Goal: Share content: Share content

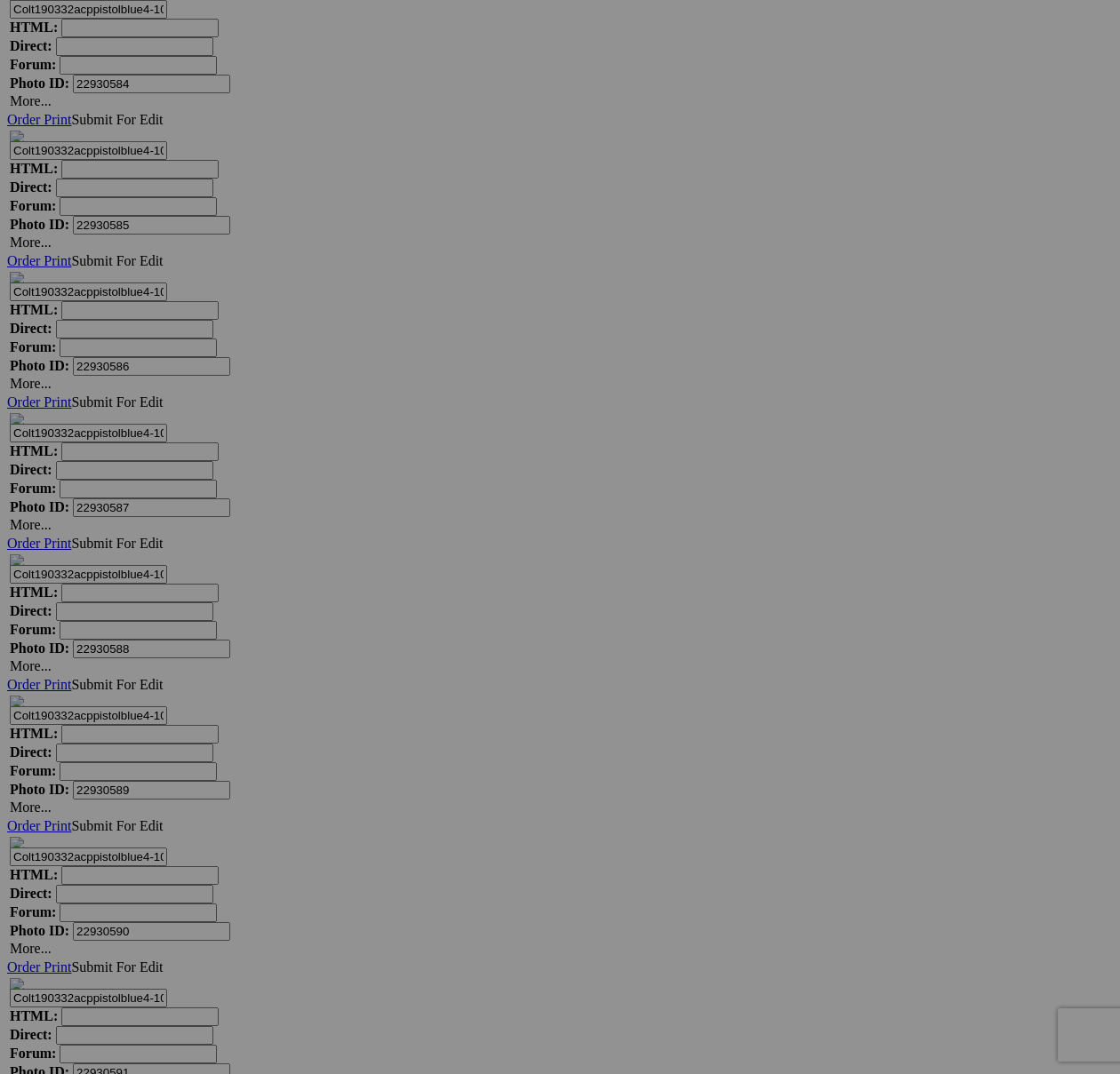
scroll to position [10735, 0]
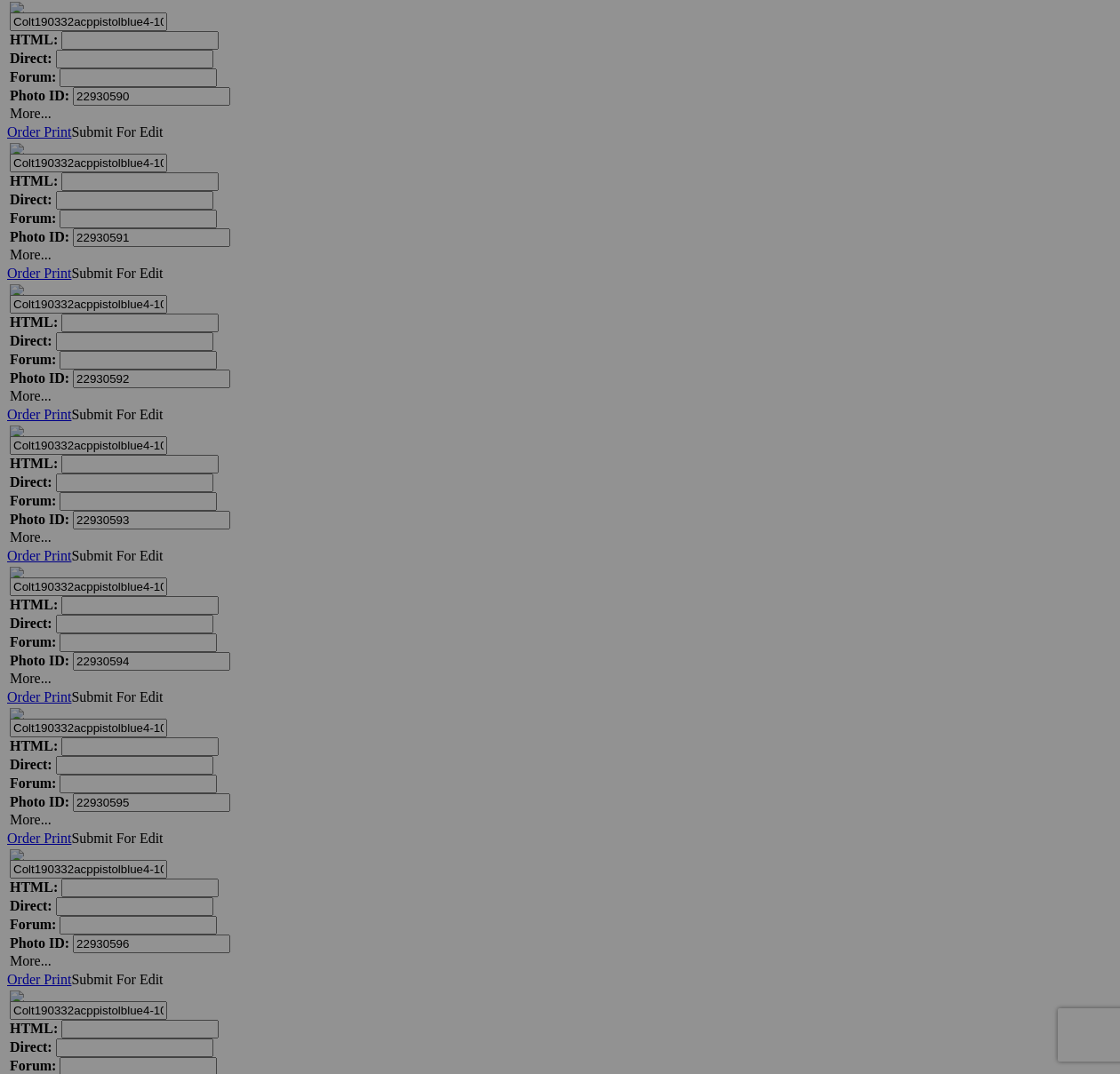
scroll to position [11070, 0]
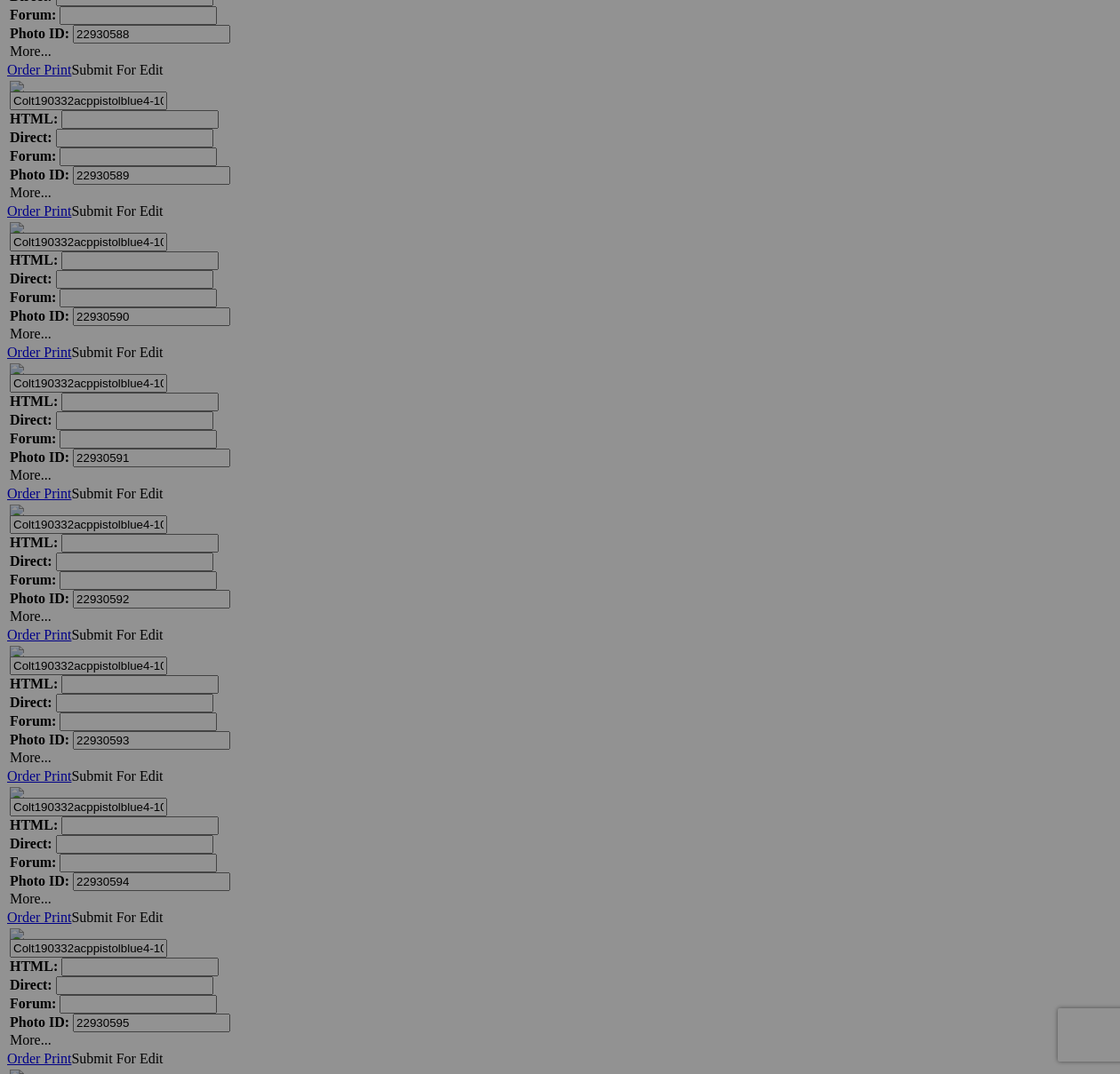
scroll to position [12125, 0]
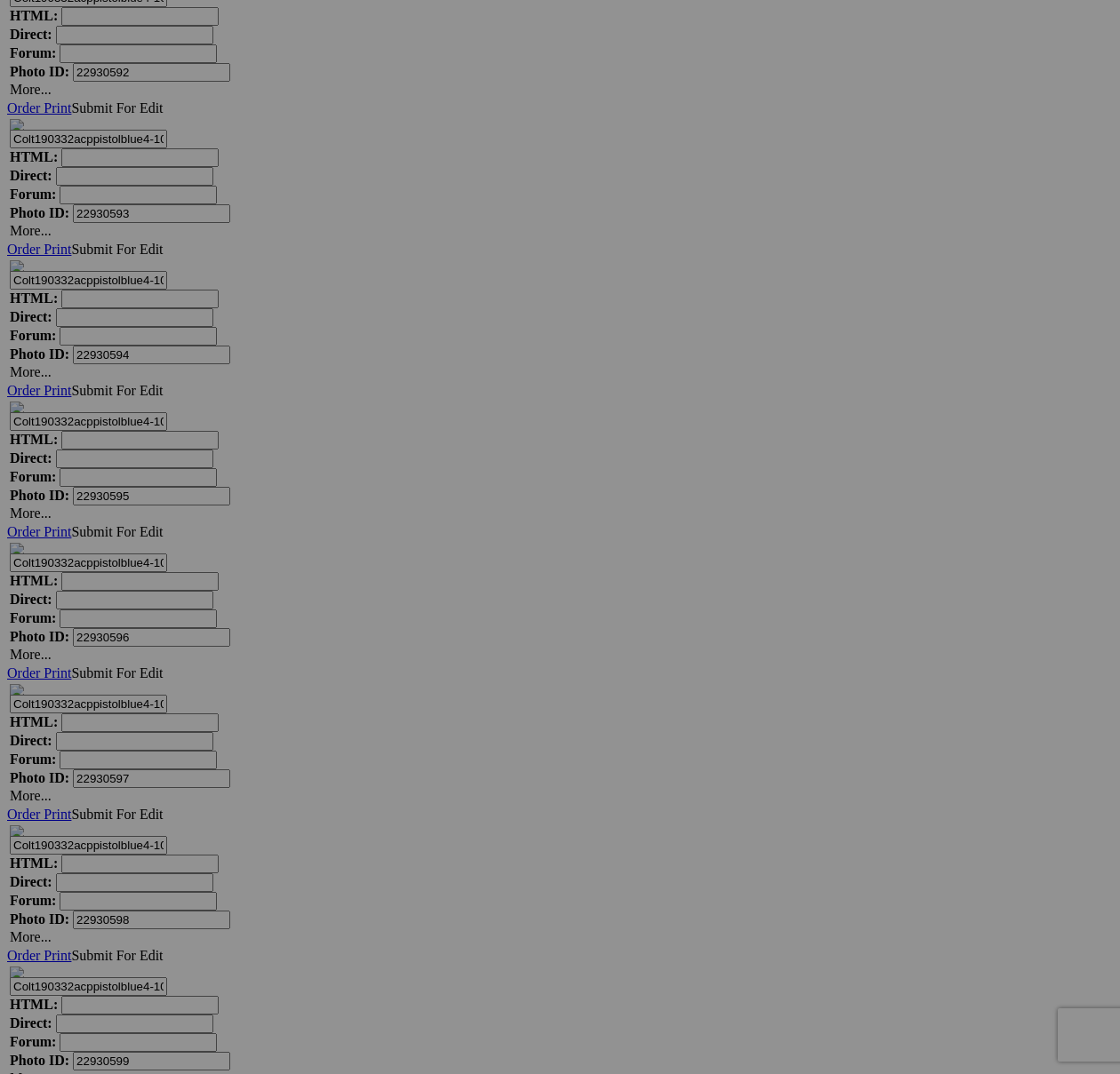
drag, startPoint x: 959, startPoint y: 506, endPoint x: 786, endPoint y: 508, distance: 173.0
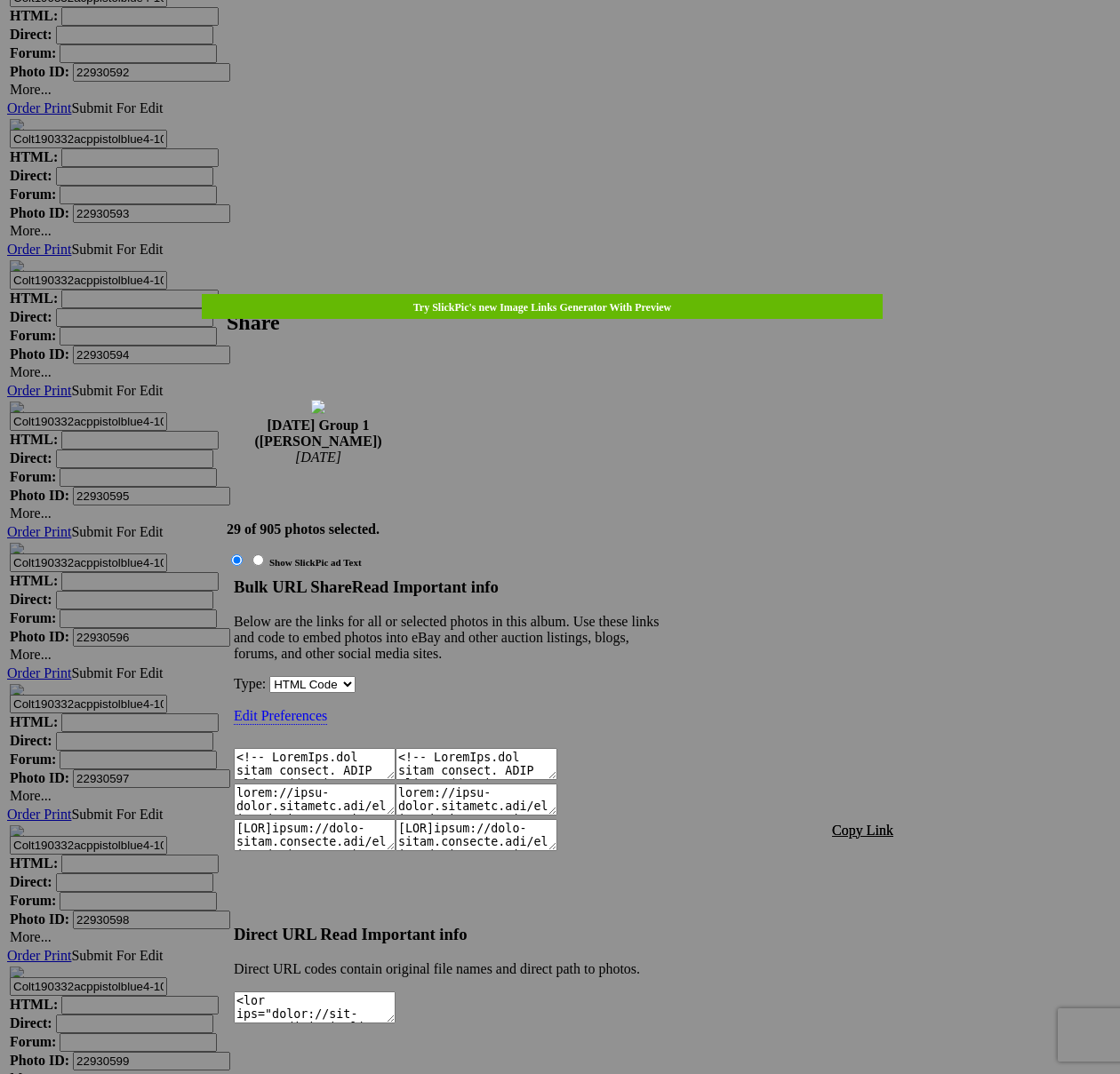
click at [873, 822] on span "Copy Link" at bounding box center [863, 830] width 62 height 15
click at [591, 42] on div at bounding box center [560, 537] width 1120 height 1074
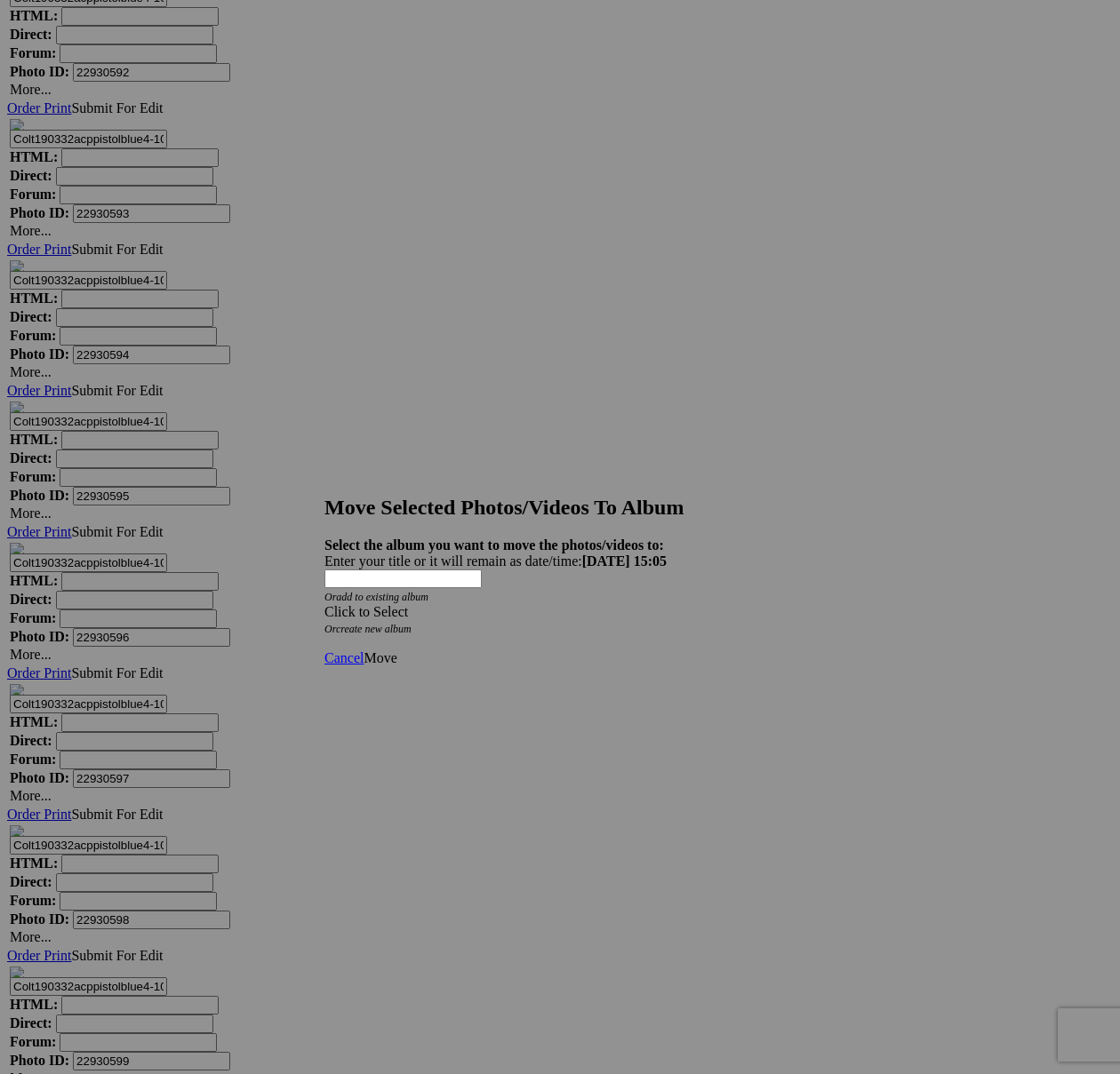
click at [671, 604] on div "Click to Select" at bounding box center [560, 612] width 471 height 16
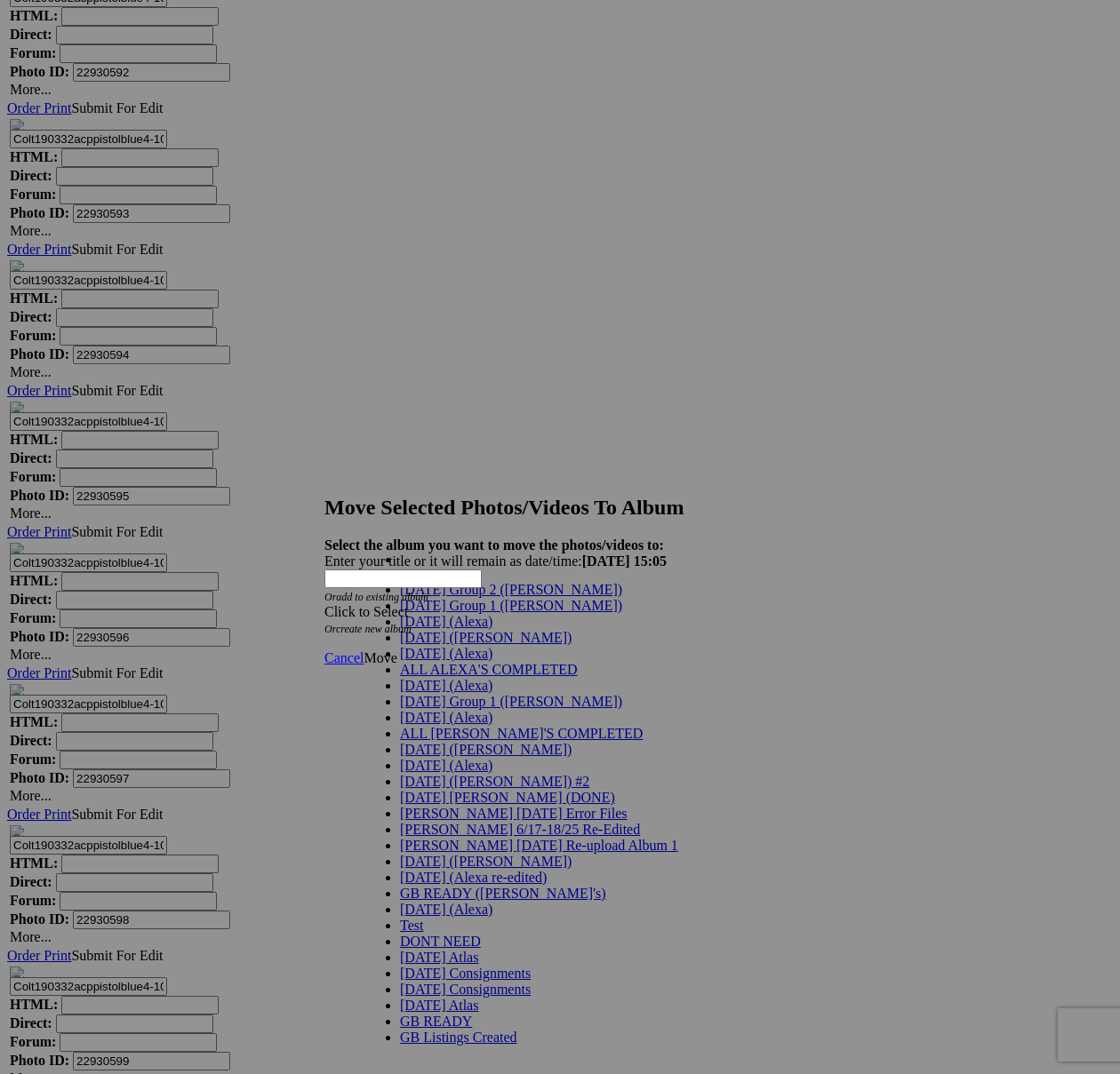
click at [469, 613] on span "[DATE] Group 1 ([PERSON_NAME])" at bounding box center [511, 606] width 222 height 15
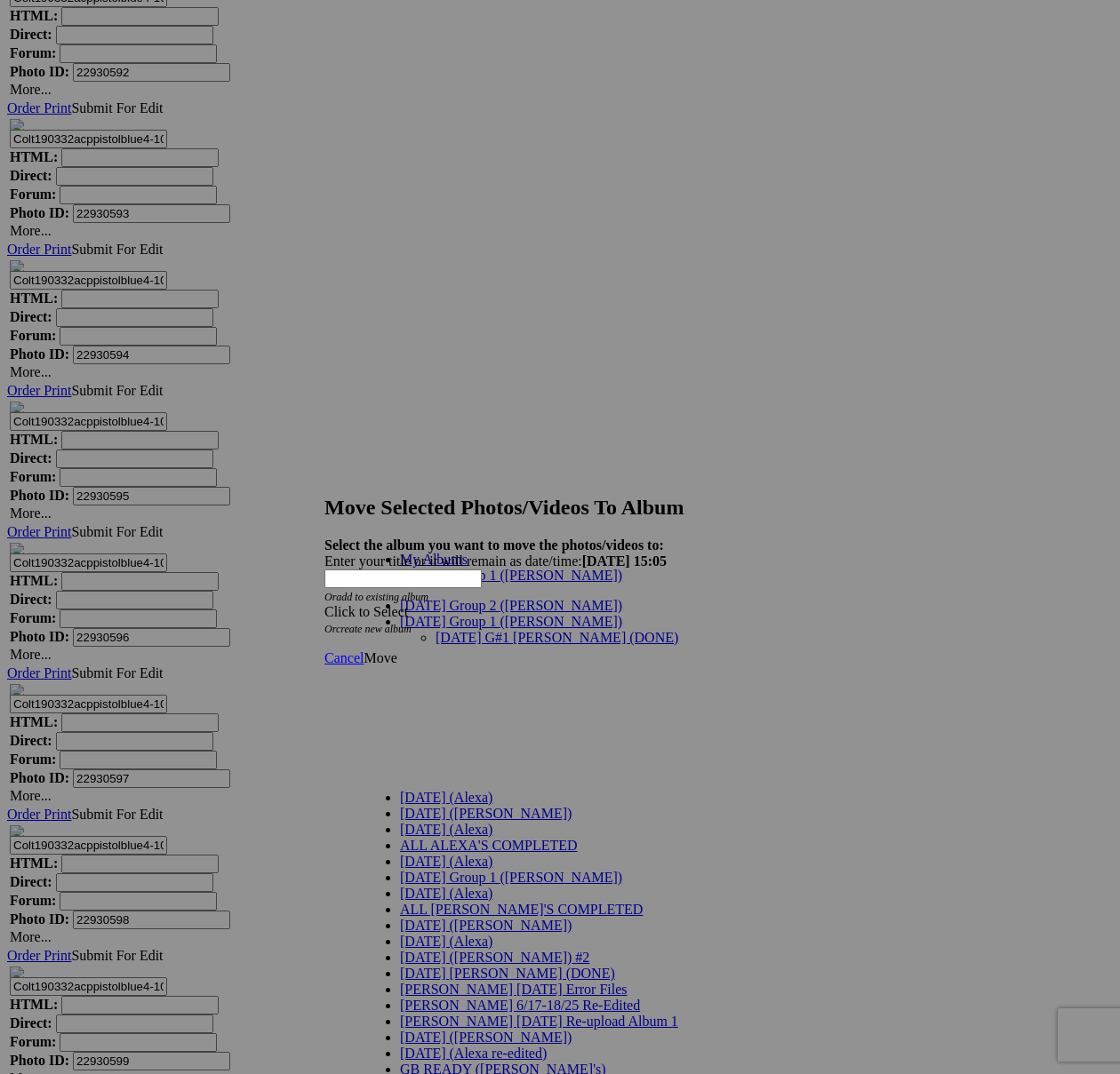
click at [472, 630] on link "[DATE] G#1 [PERSON_NAME] (DONE)" at bounding box center [557, 637] width 242 height 15
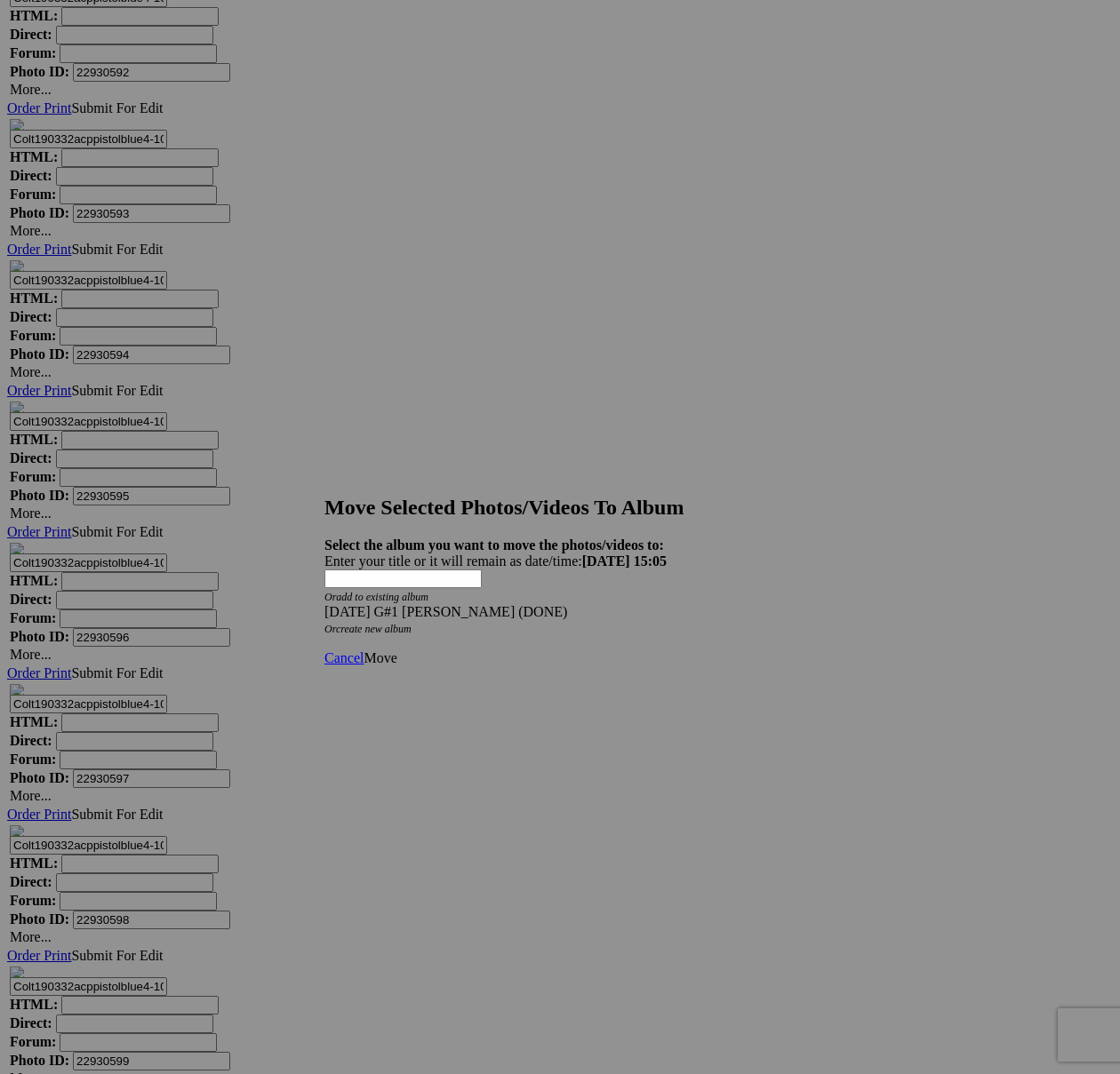
click at [396, 650] on link "Move" at bounding box center [380, 658] width 33 height 15
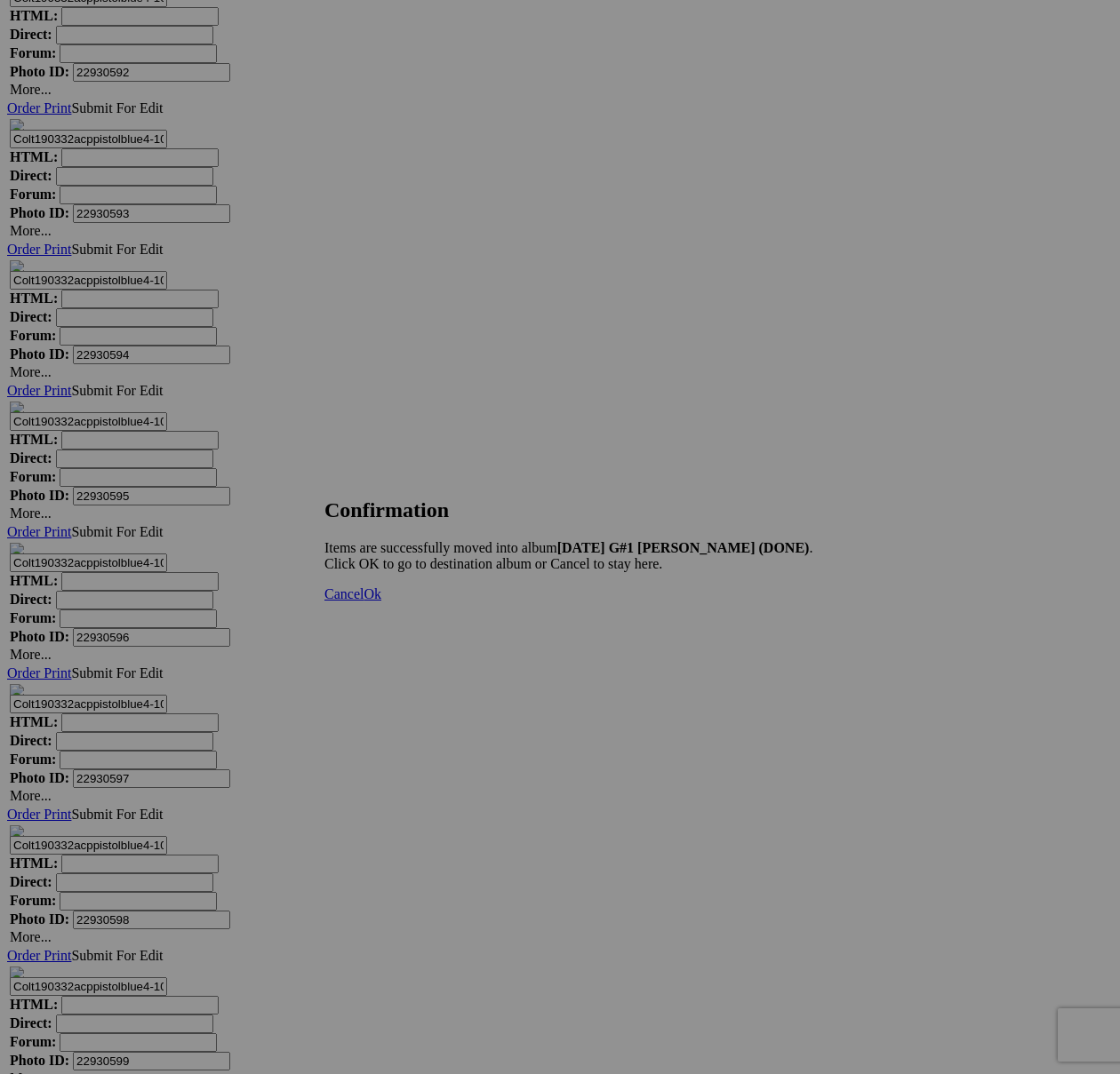
click at [364, 601] on span "Cancel" at bounding box center [344, 594] width 39 height 15
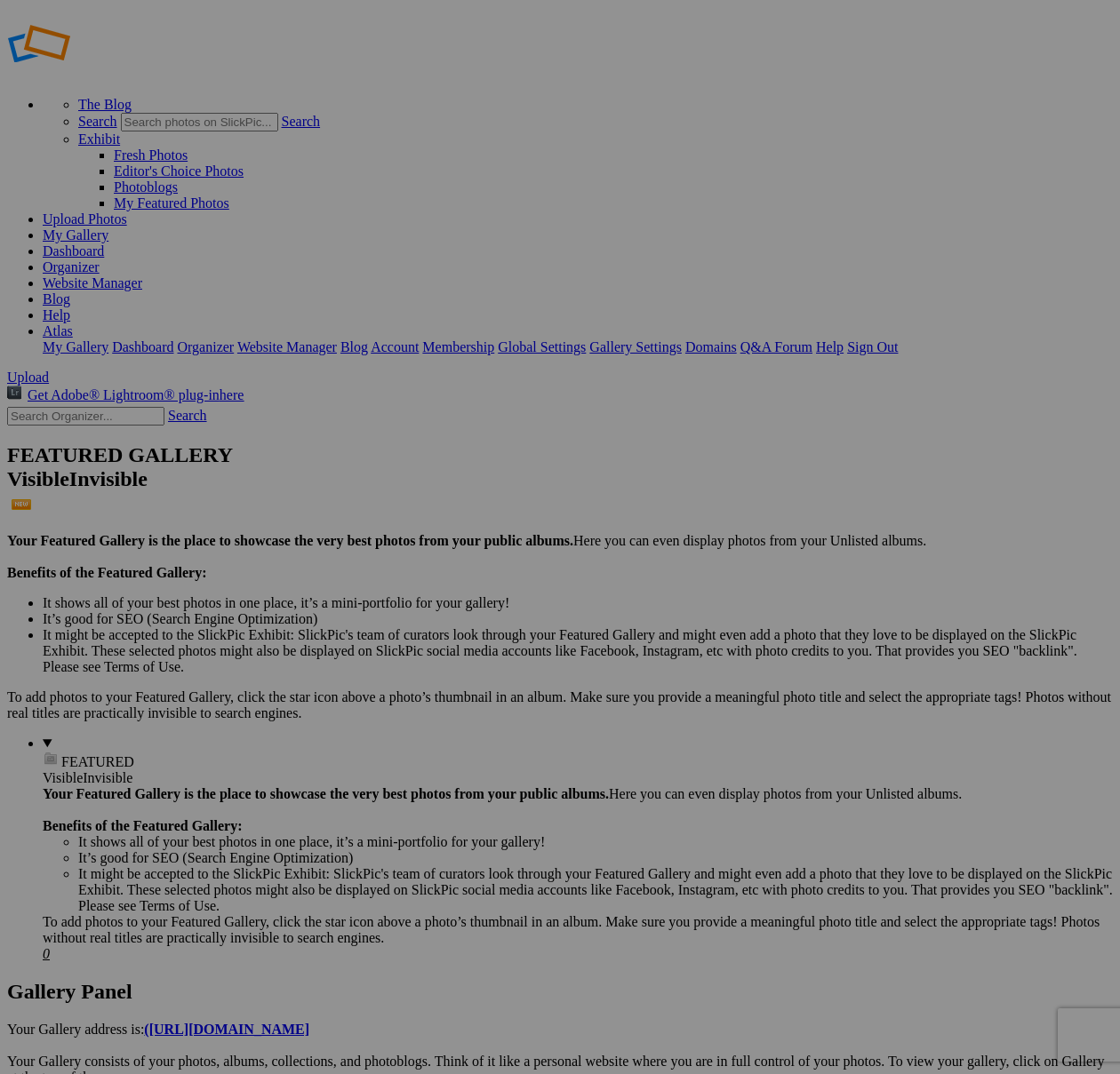
scroll to position [17, 0]
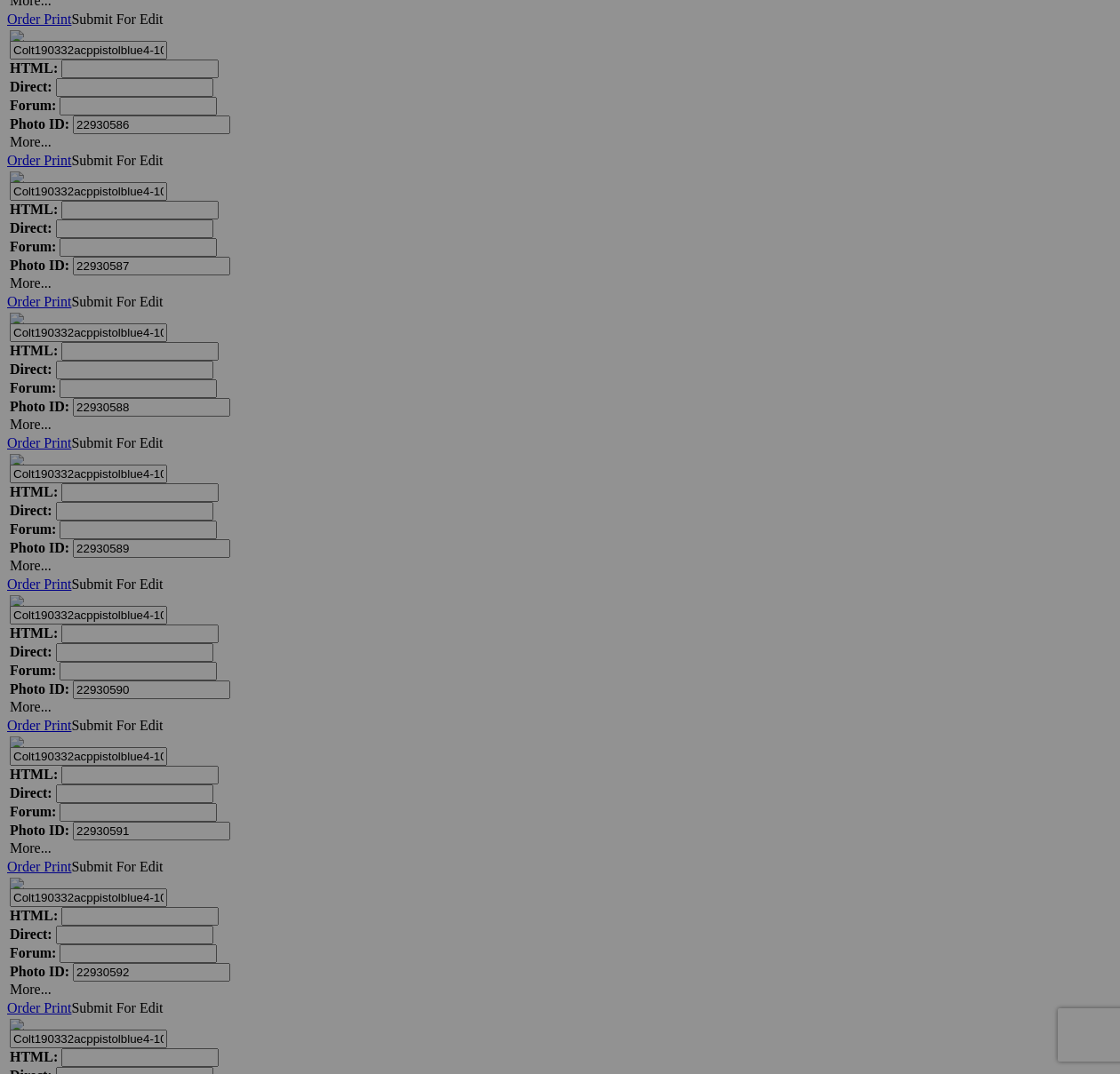
scroll to position [11039, 0]
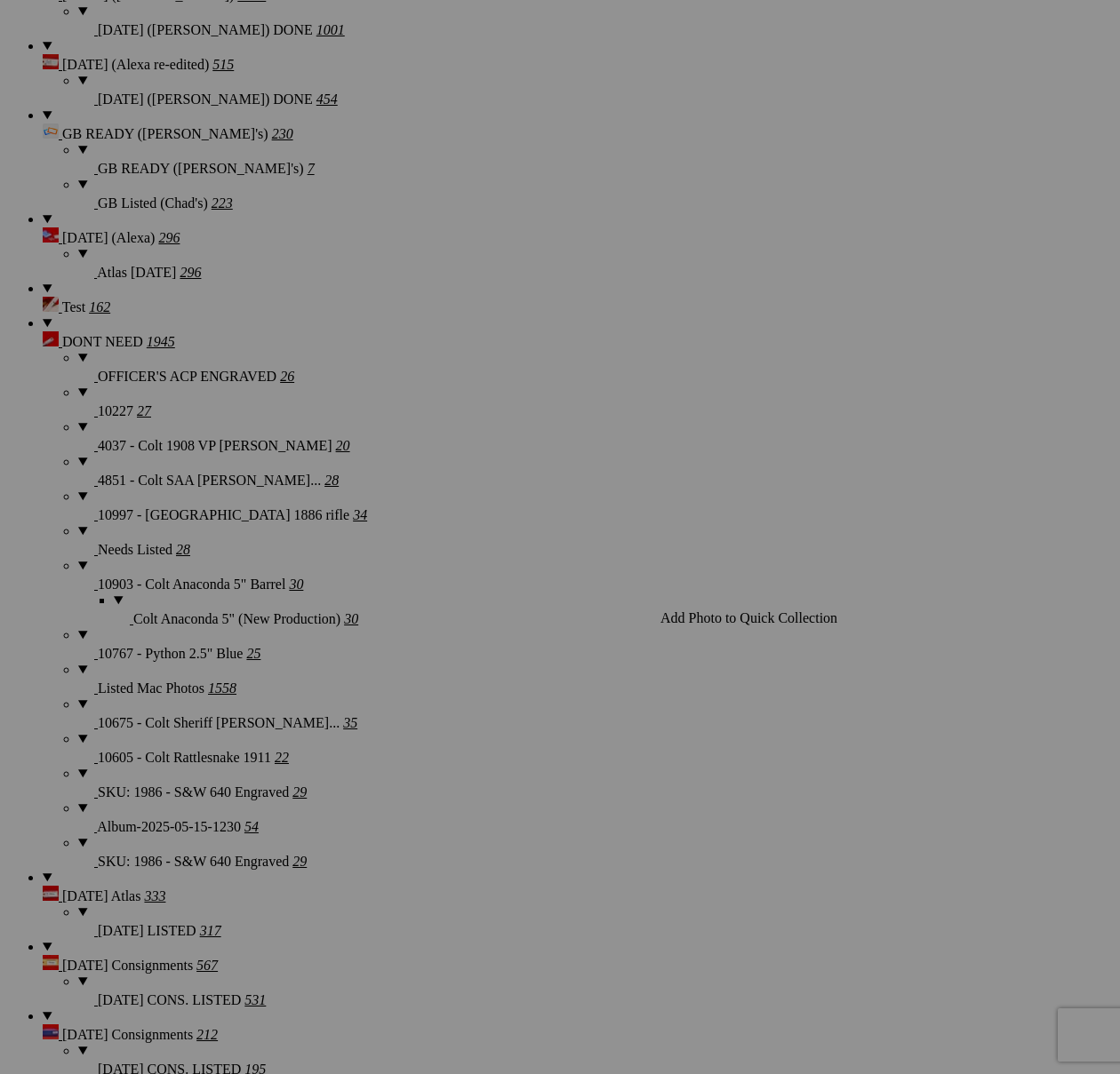
scroll to position [2926, 0]
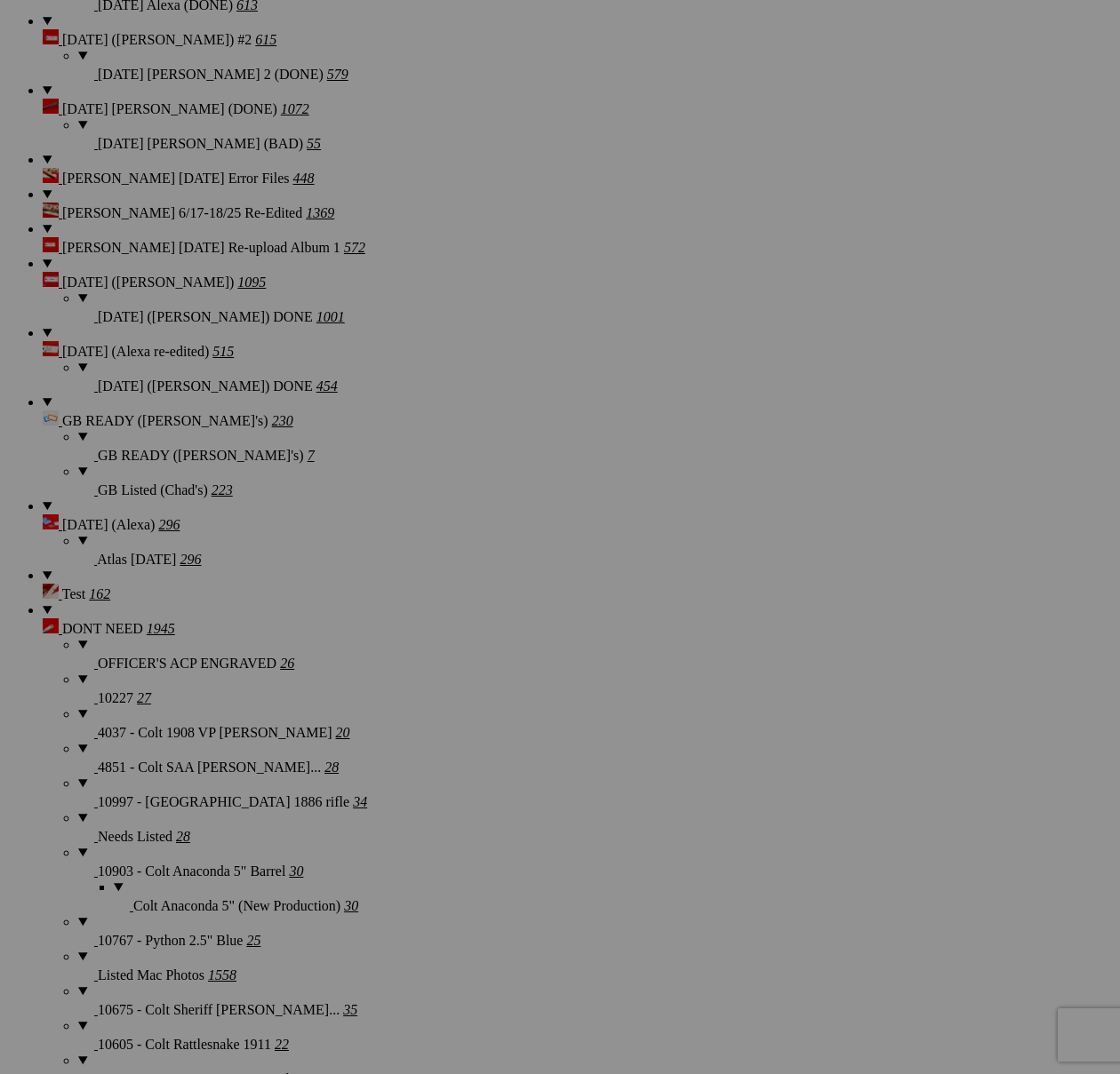
drag, startPoint x: 789, startPoint y: 237, endPoint x: 837, endPoint y: 273, distance: 60.0
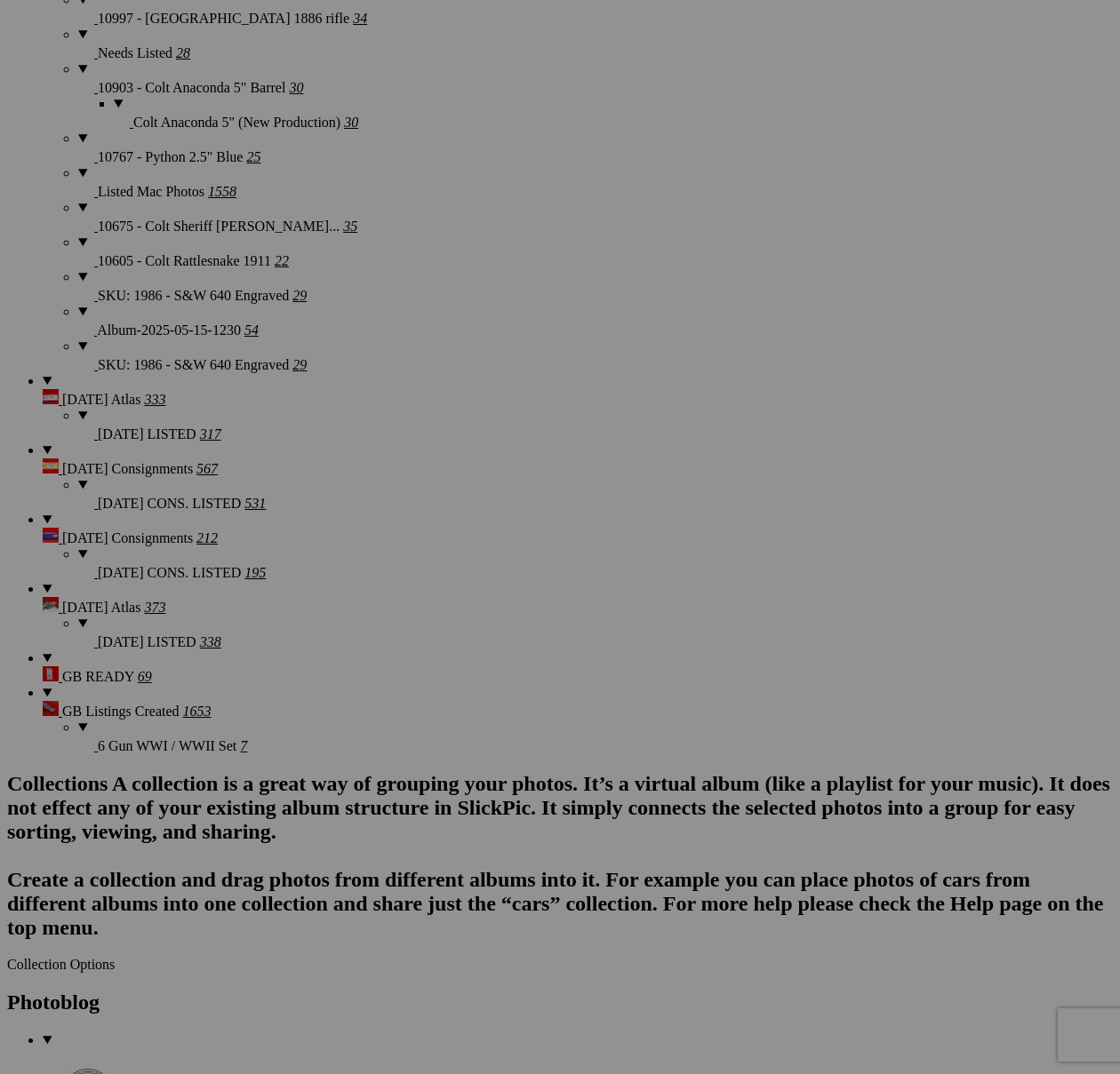
type textarea "<!-- SlickPic.com image hosting. HTML Bulk Share code Starts Here --> <div styl…"
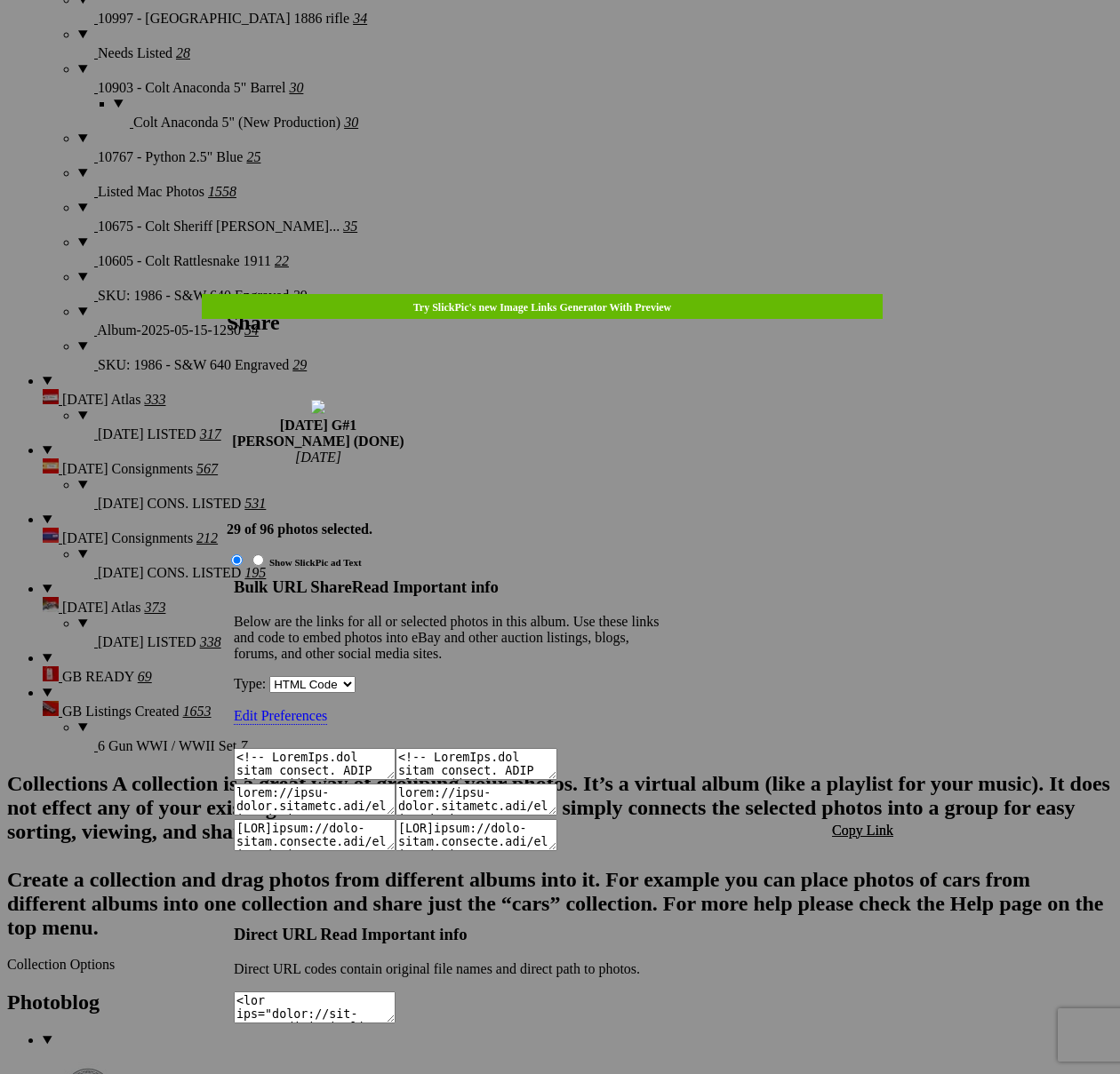
click at [879, 822] on span "Copy Link" at bounding box center [863, 830] width 62 height 15
click at [602, 66] on div at bounding box center [560, 537] width 1120 height 1074
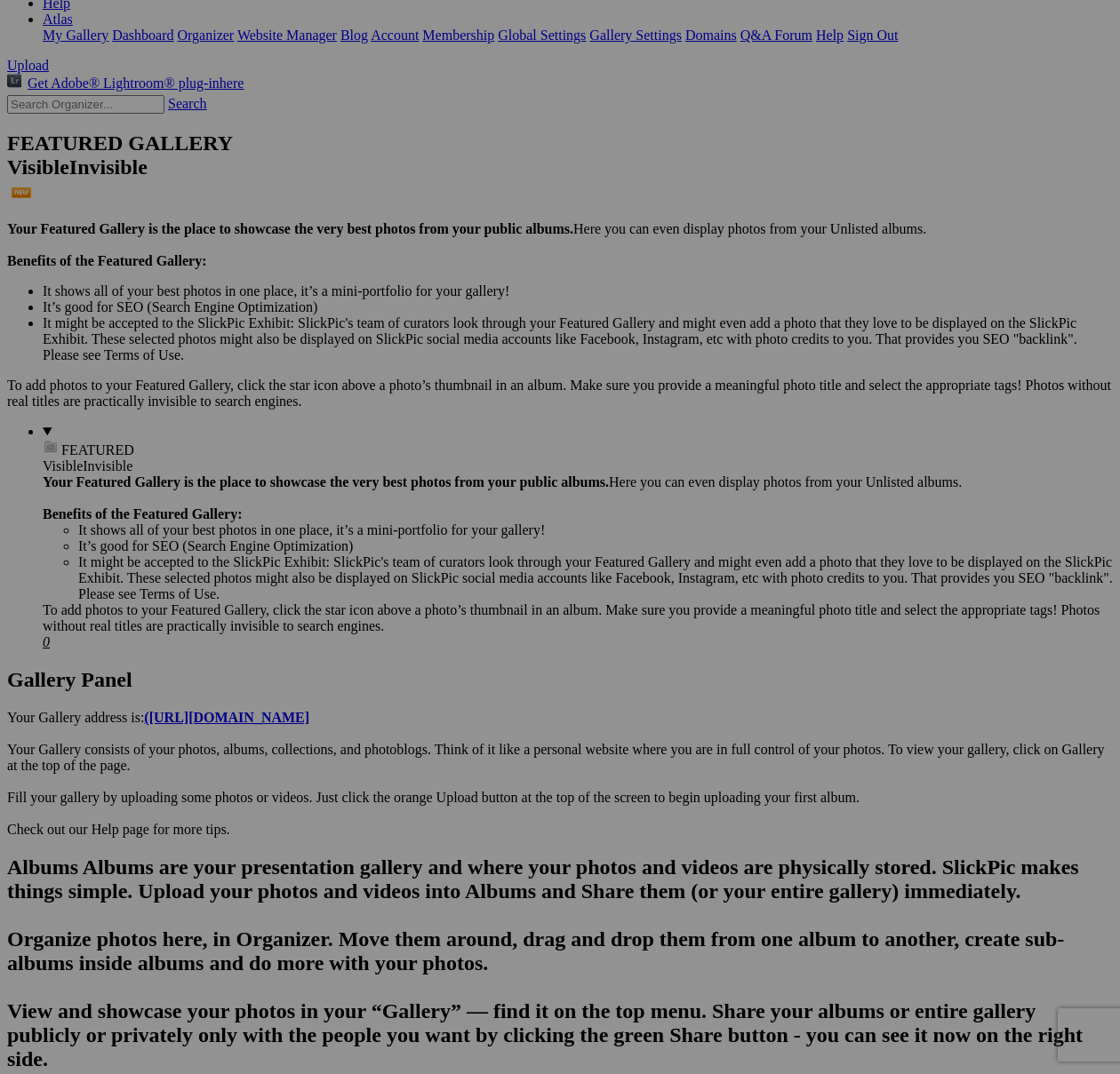
scroll to position [0, 0]
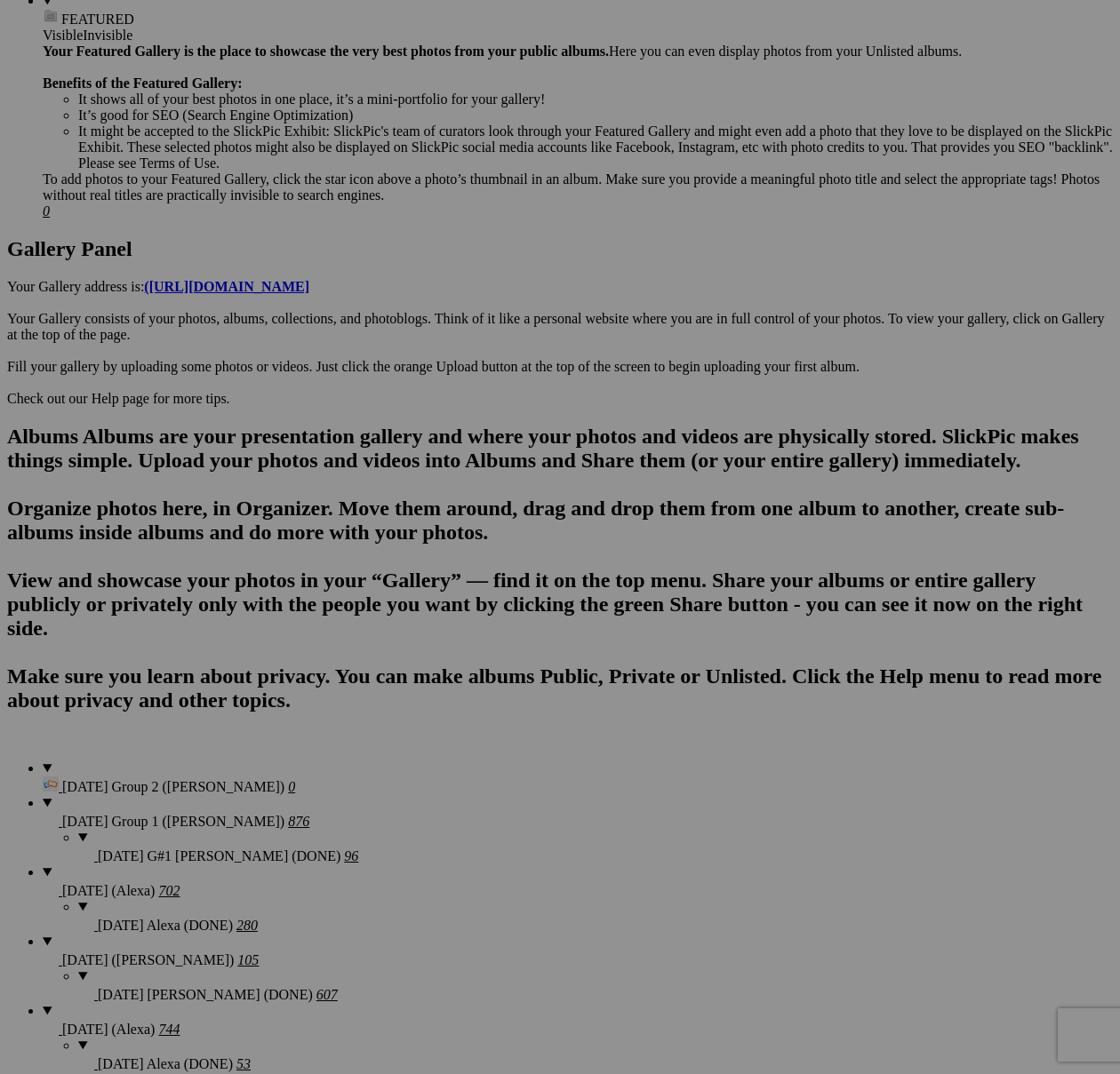
scroll to position [565, 0]
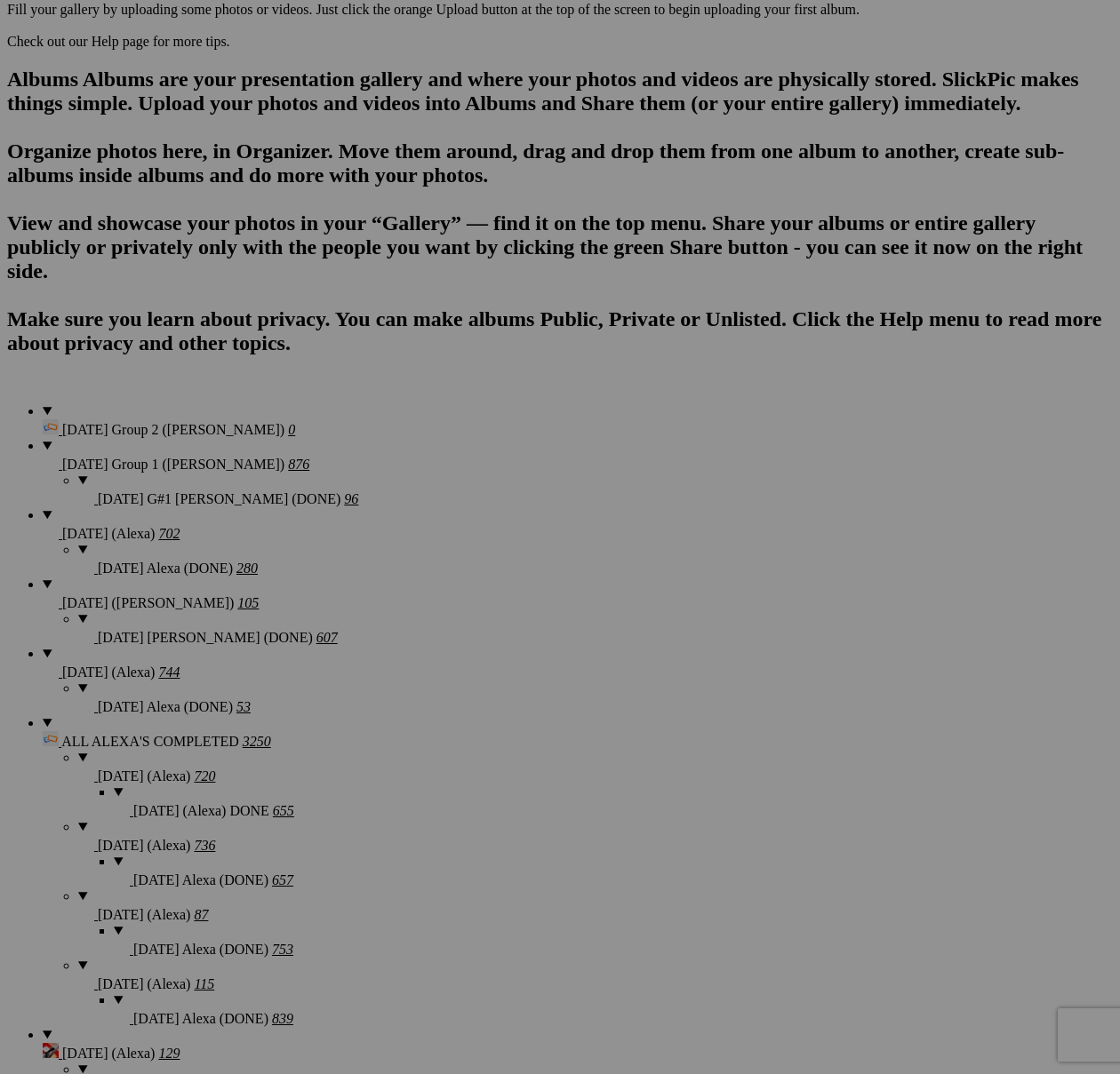
scroll to position [1515, 0]
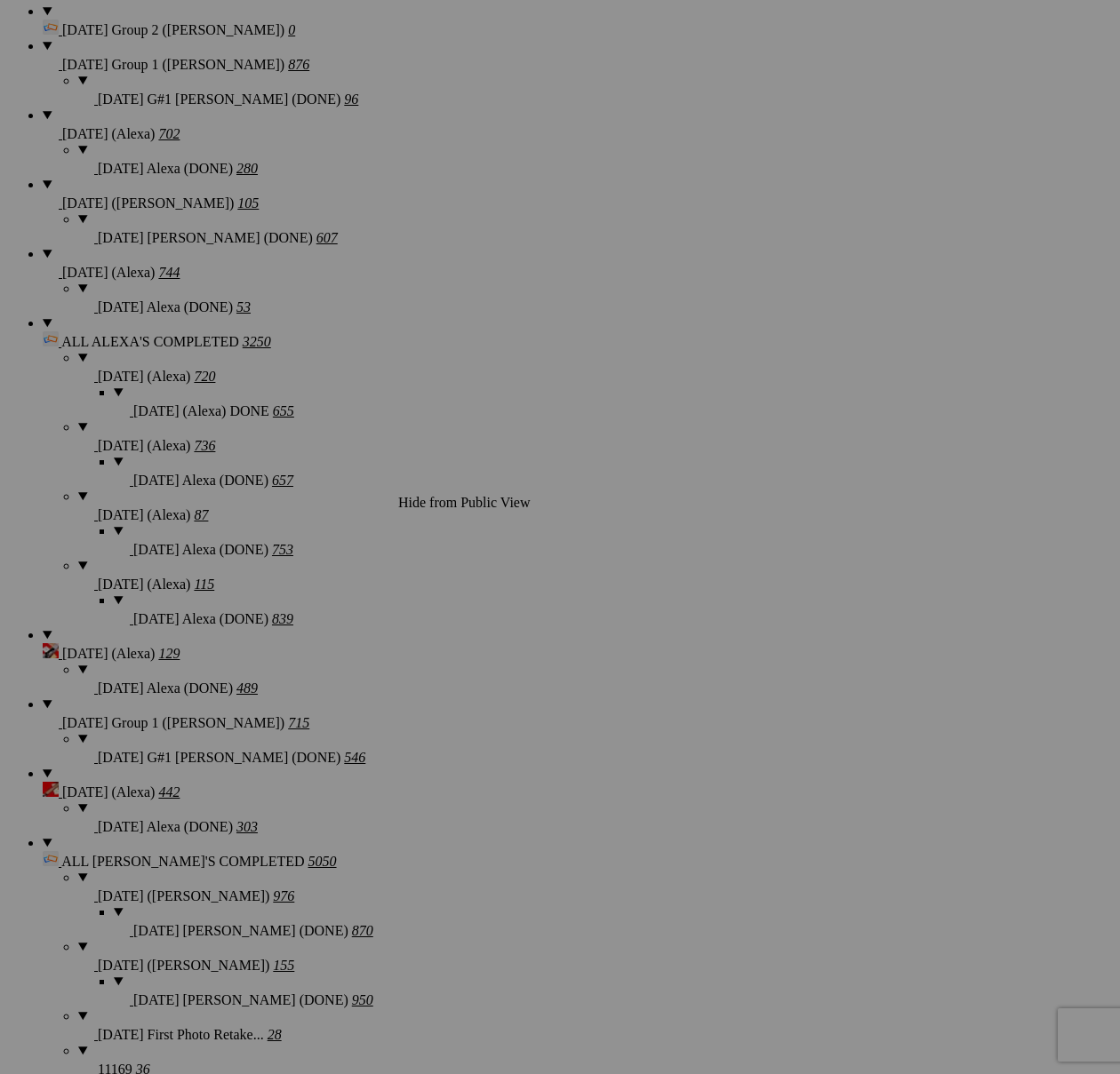
type textarea "<!-- [DOMAIN_NAME] image hosting. HTML Bulk Share code Starts Here --> <div sty…"
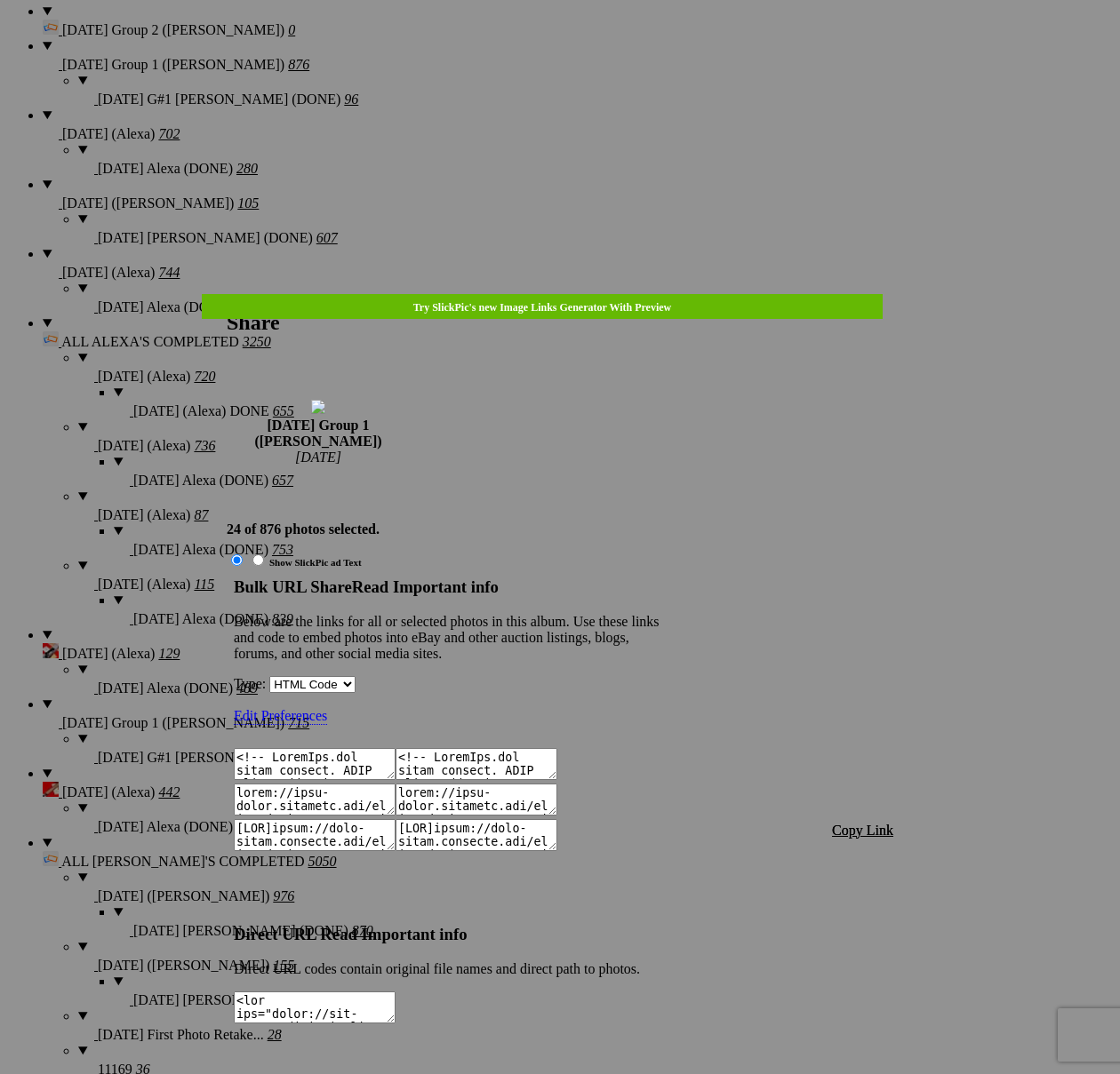
click at [875, 822] on span "Copy Link" at bounding box center [863, 830] width 62 height 15
click at [227, 294] on link at bounding box center [227, 294] width 0 height 0
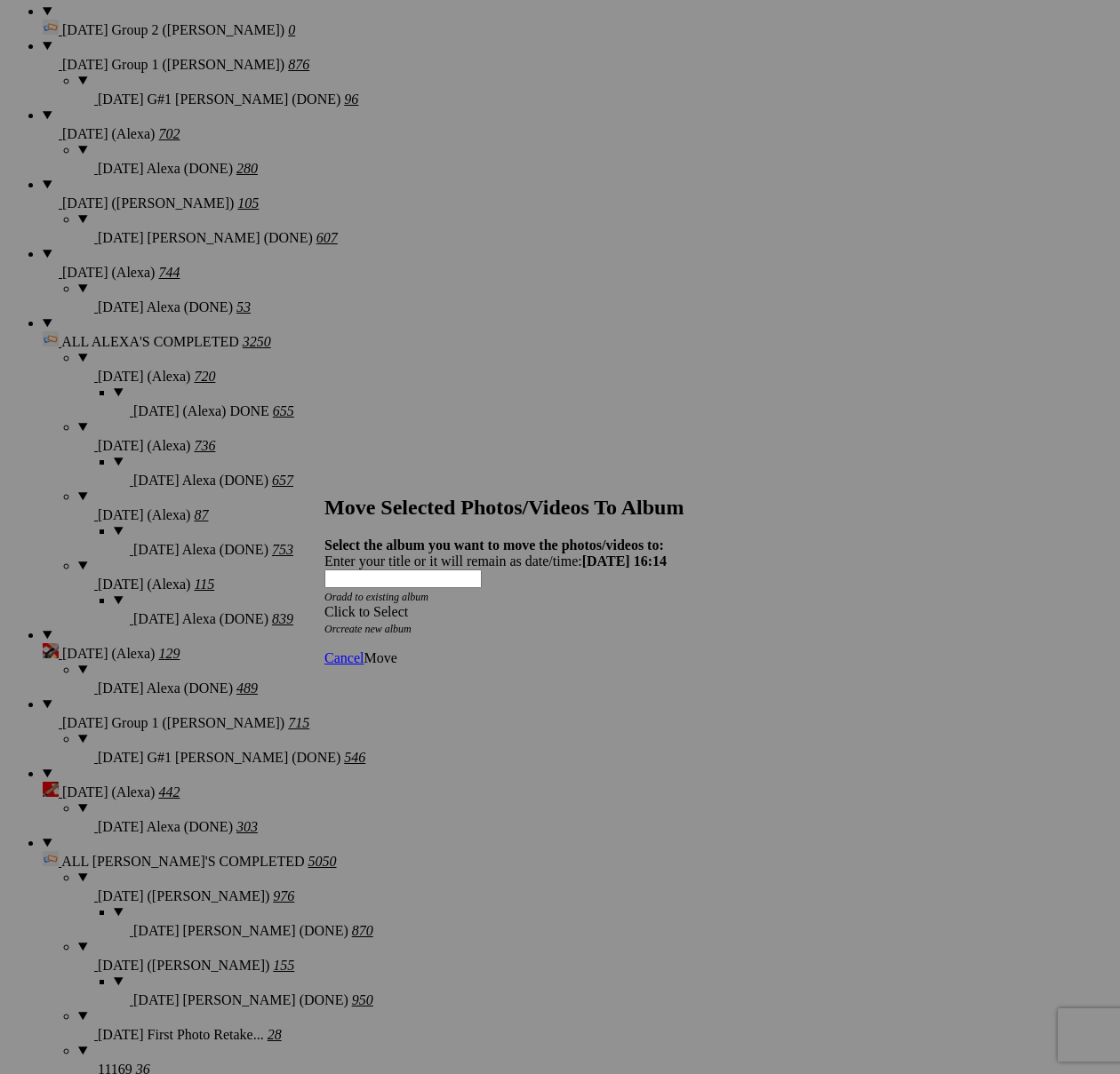
click at [521, 604] on div "Click to Select" at bounding box center [560, 612] width 471 height 16
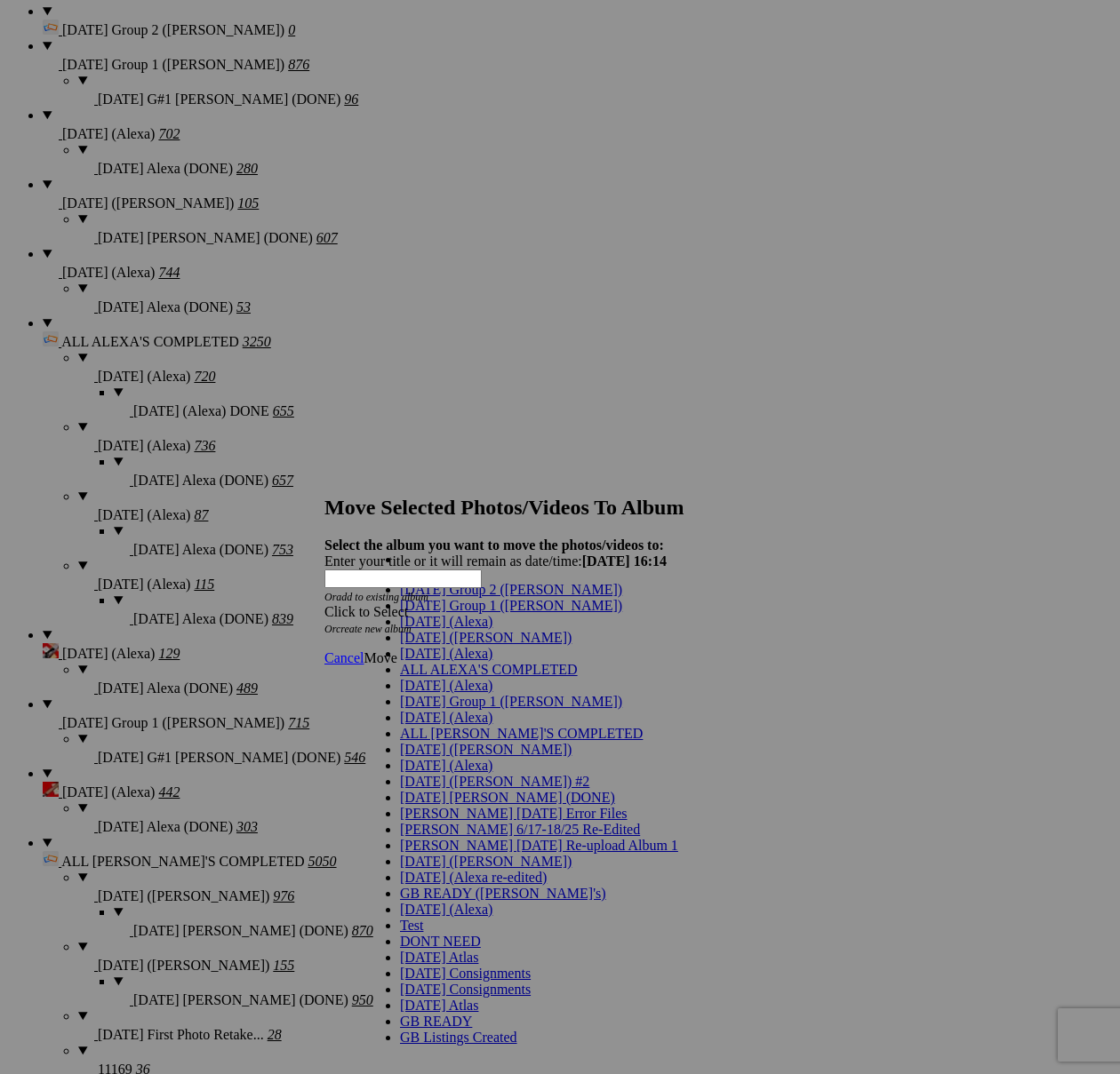
click at [448, 613] on span "[DATE] Group 1 ([PERSON_NAME])" at bounding box center [511, 606] width 222 height 15
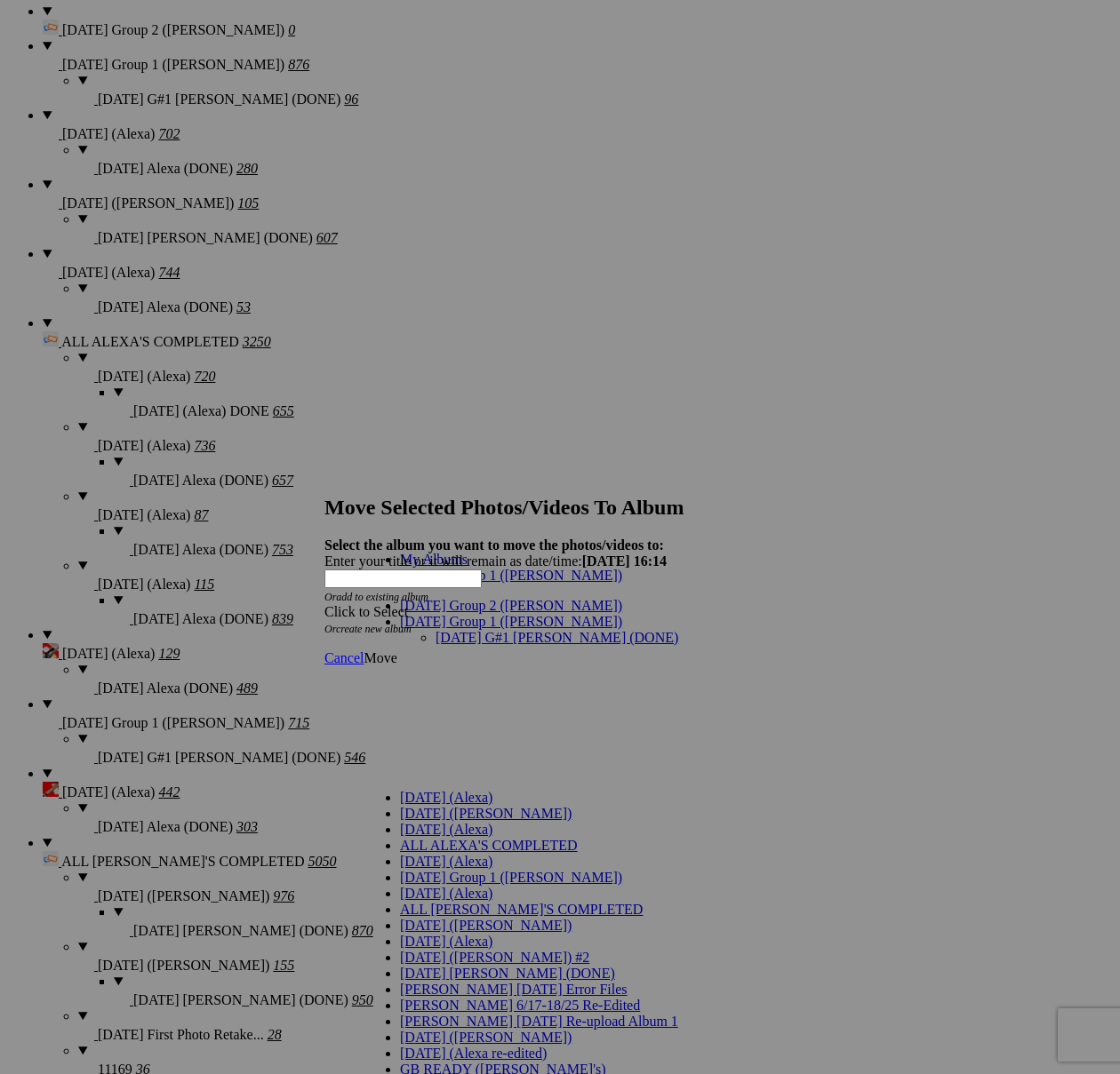
click at [439, 630] on link "[DATE] G#1 [PERSON_NAME] (DONE)" at bounding box center [557, 637] width 242 height 15
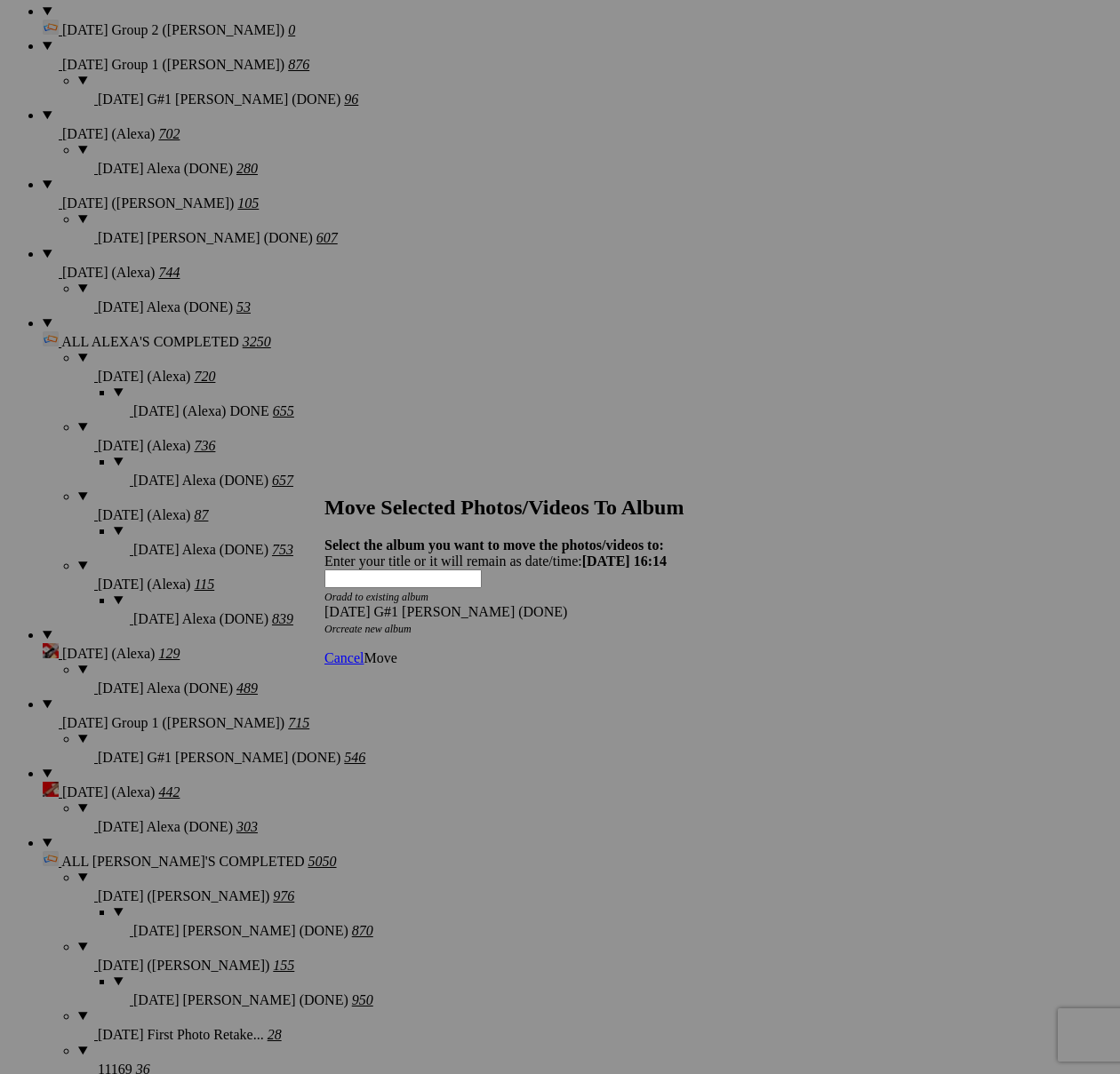
click at [396, 650] on span "Move" at bounding box center [380, 658] width 33 height 15
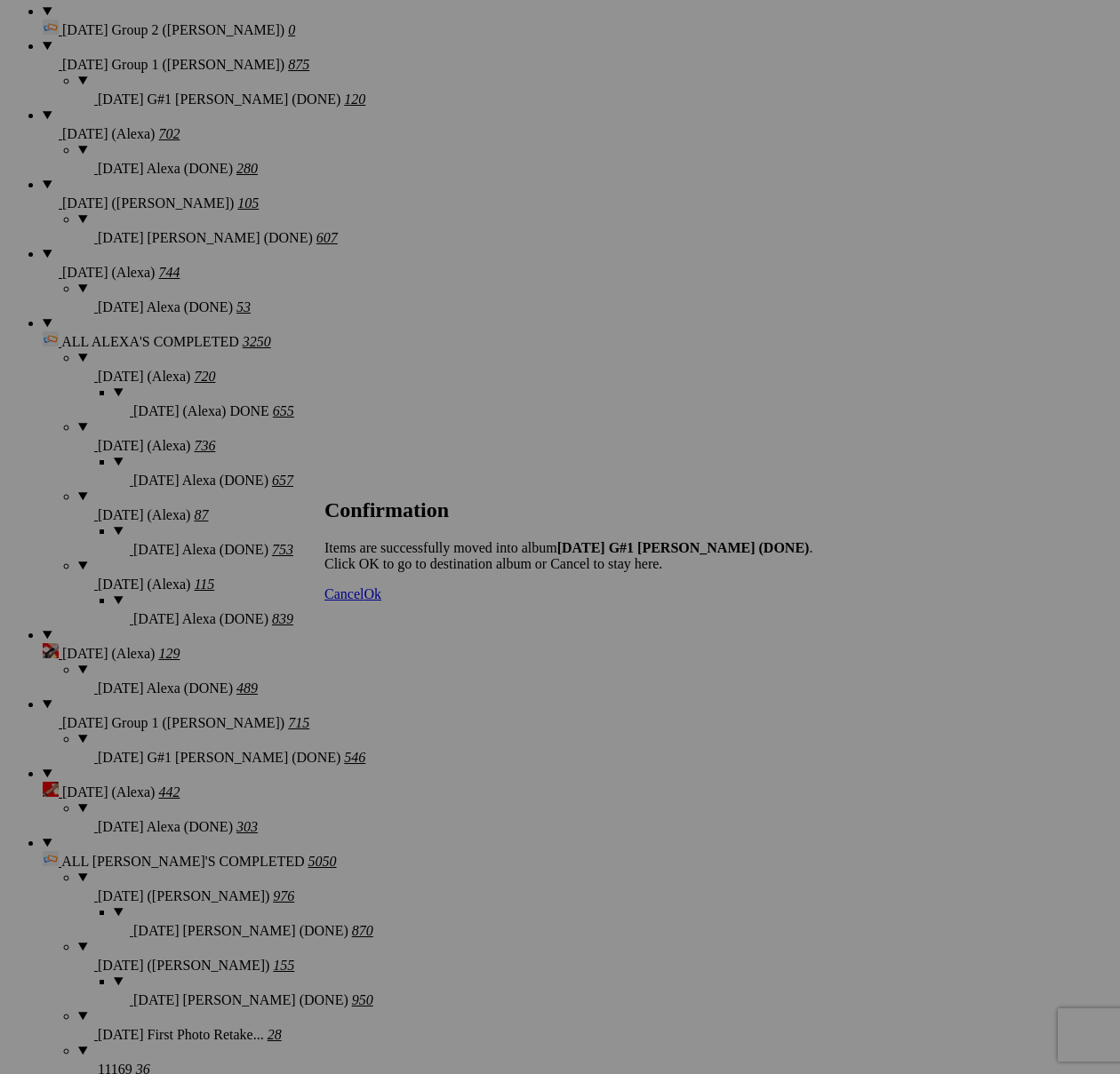
click at [364, 601] on span "Cancel" at bounding box center [344, 594] width 39 height 15
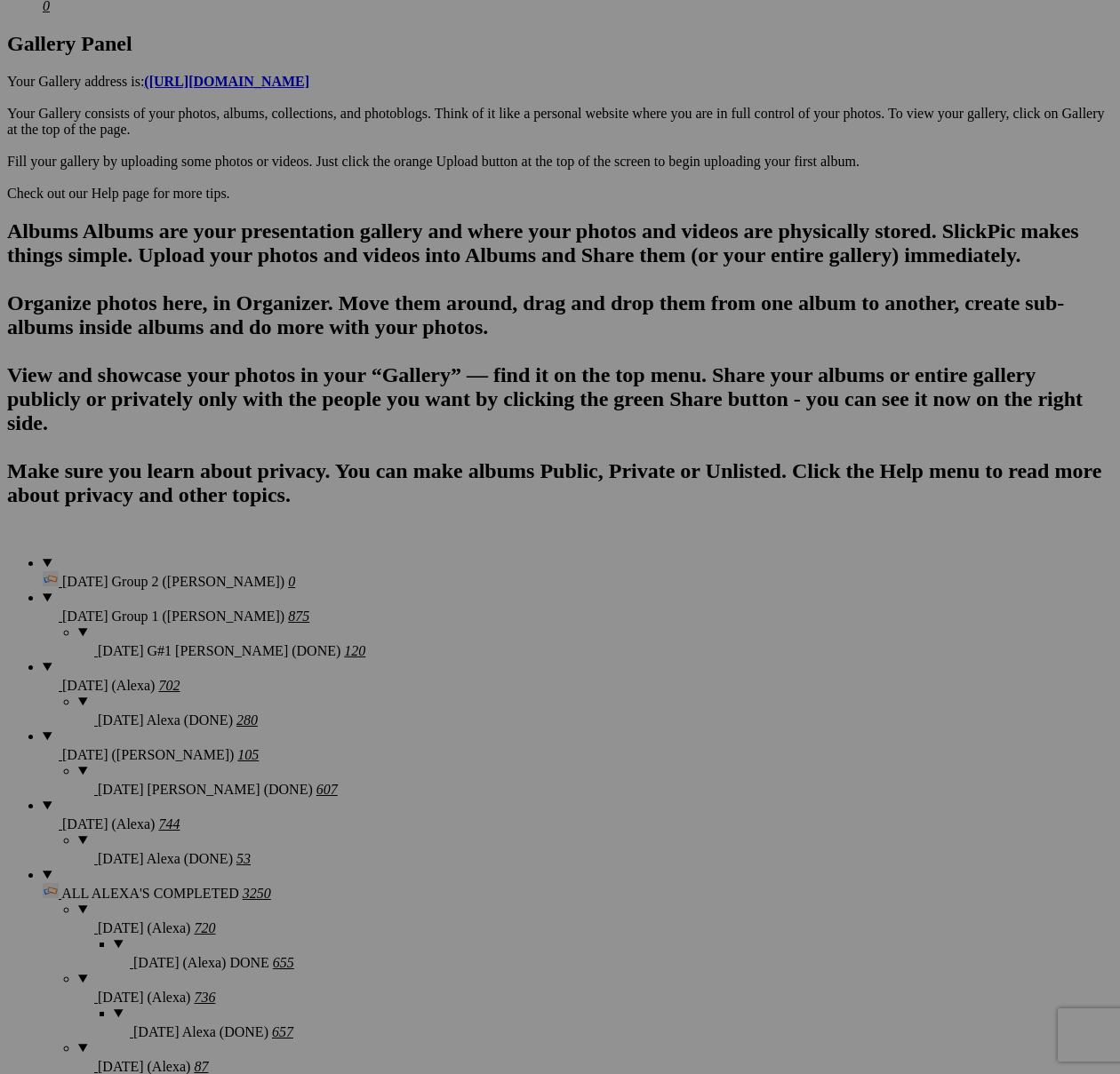
scroll to position [712, 0]
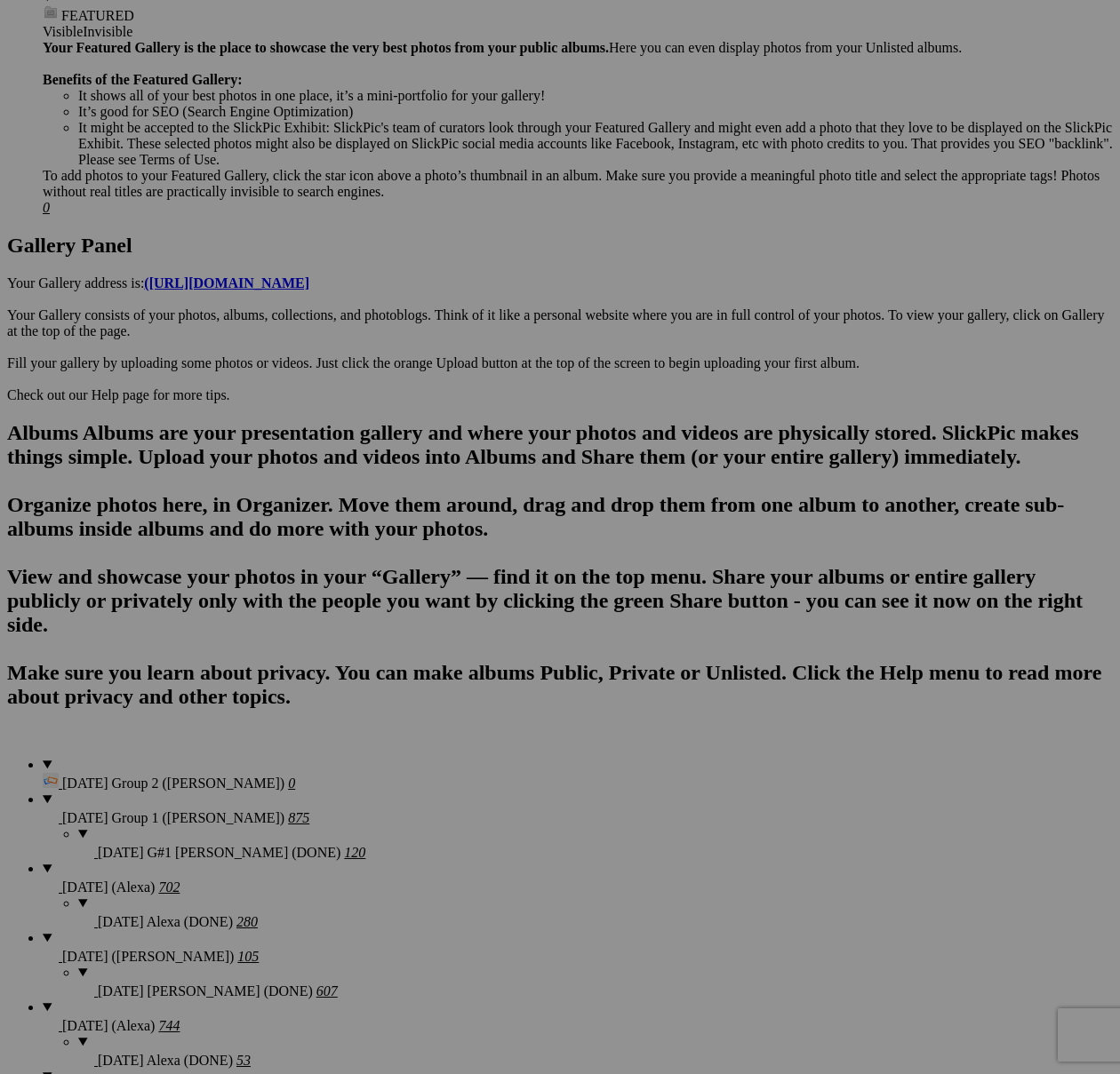
scroll to position [761, 0]
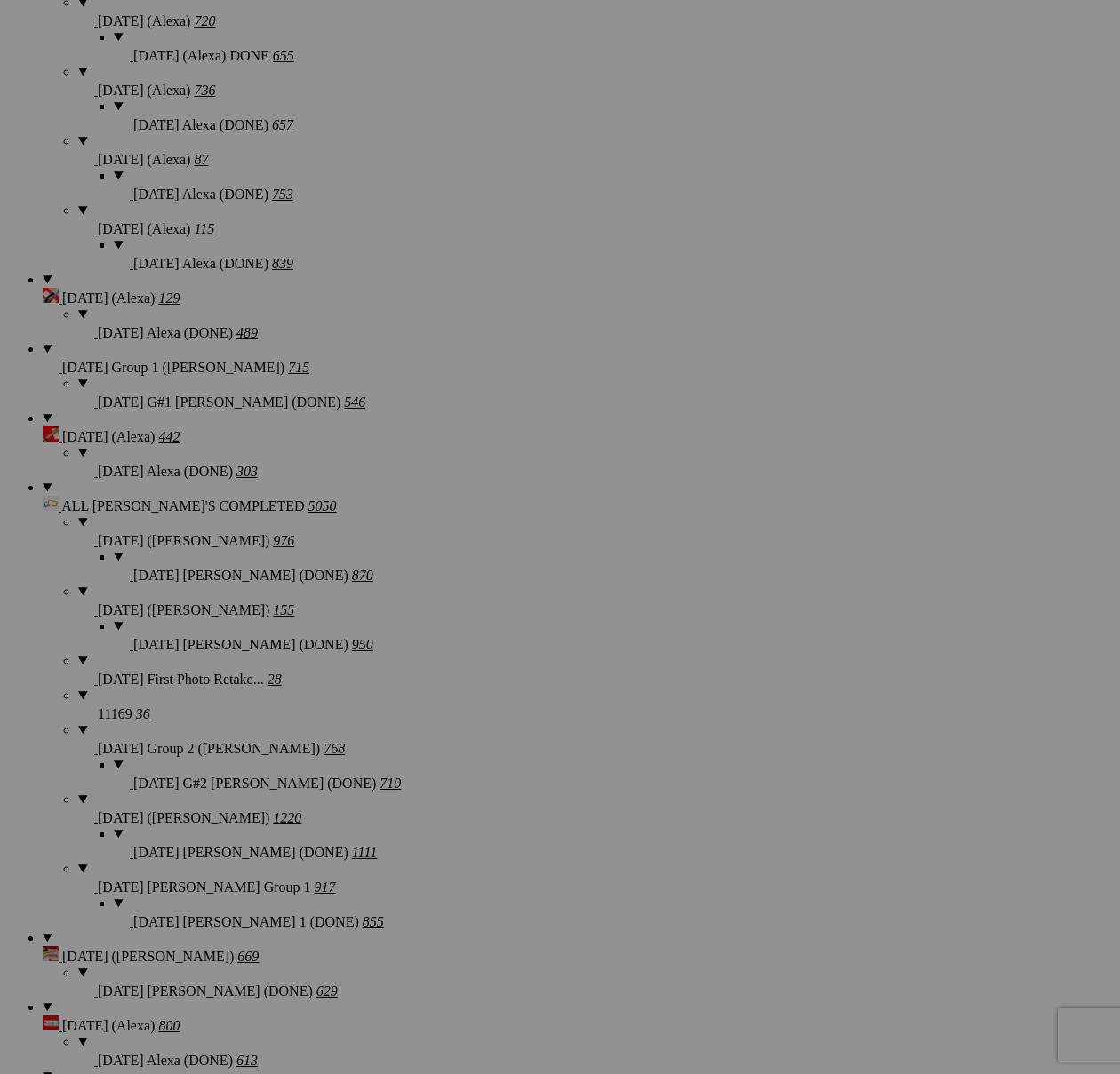
scroll to position [1869, 0]
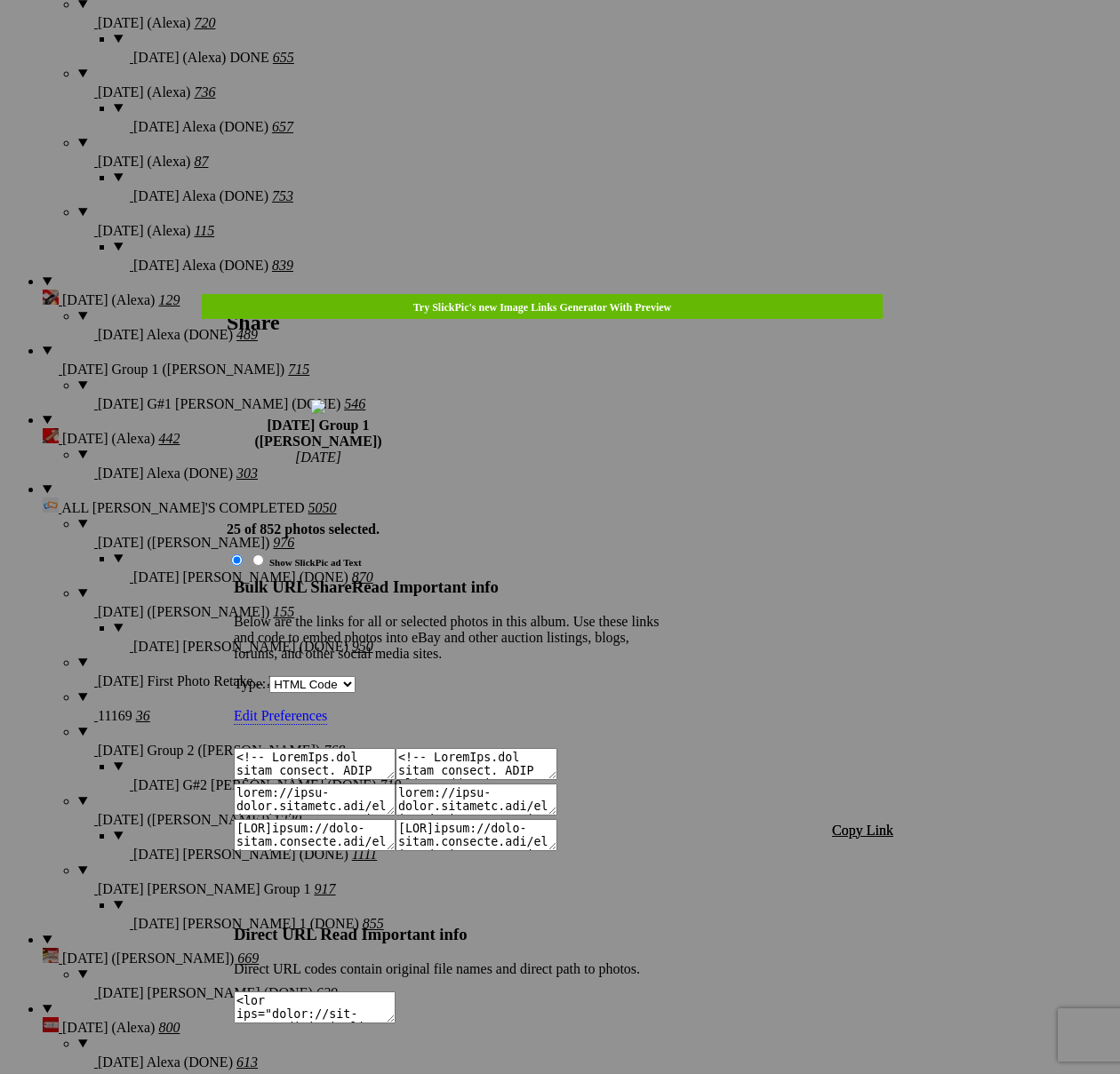
click at [858, 822] on span "Copy Link" at bounding box center [863, 830] width 62 height 15
click at [607, 60] on div at bounding box center [560, 537] width 1120 height 1074
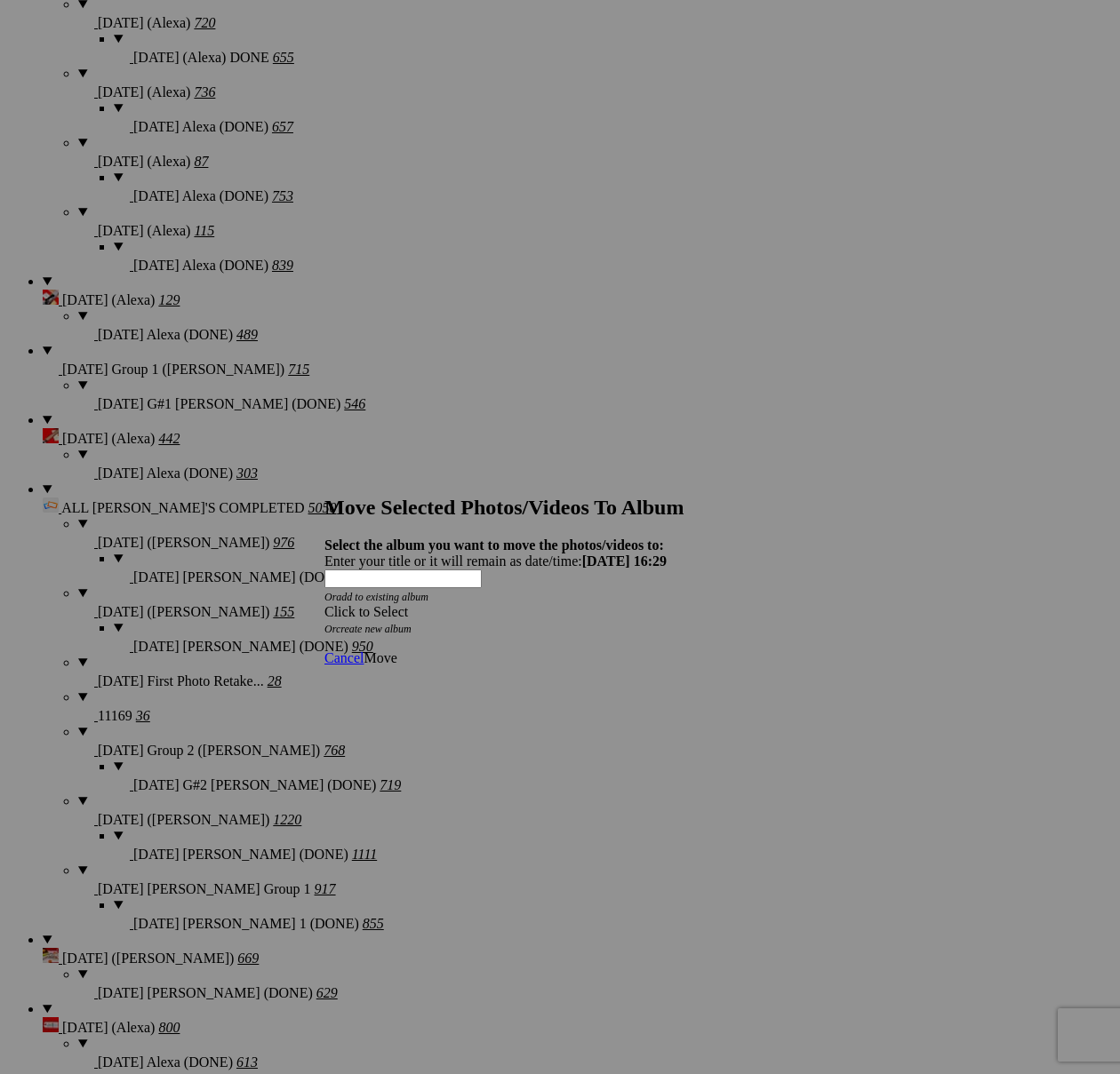
click at [325, 604] on span at bounding box center [325, 612] width 0 height 15
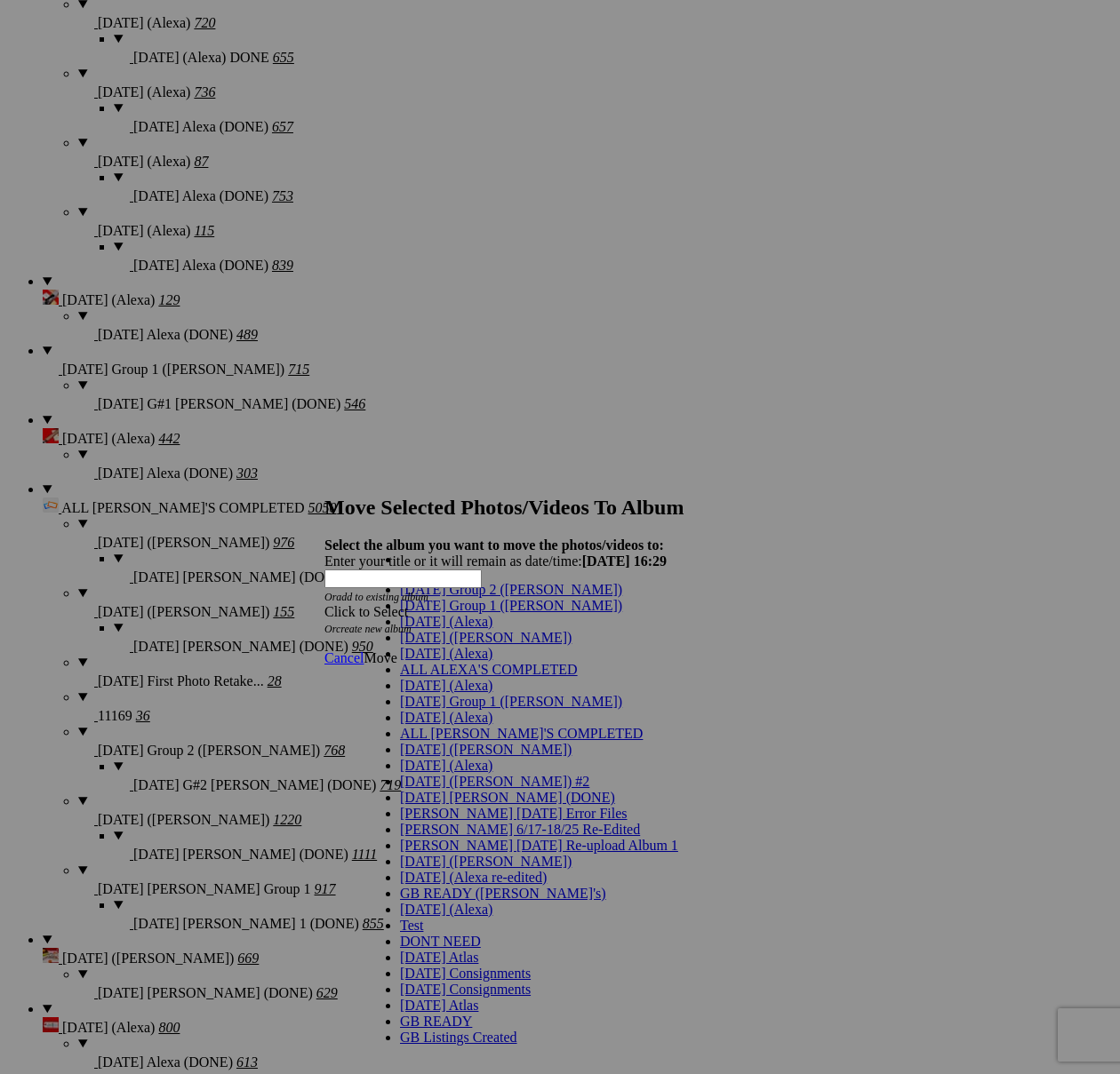
click at [519, 613] on link "[DATE] Group 1 ([PERSON_NAME])" at bounding box center [511, 606] width 222 height 15
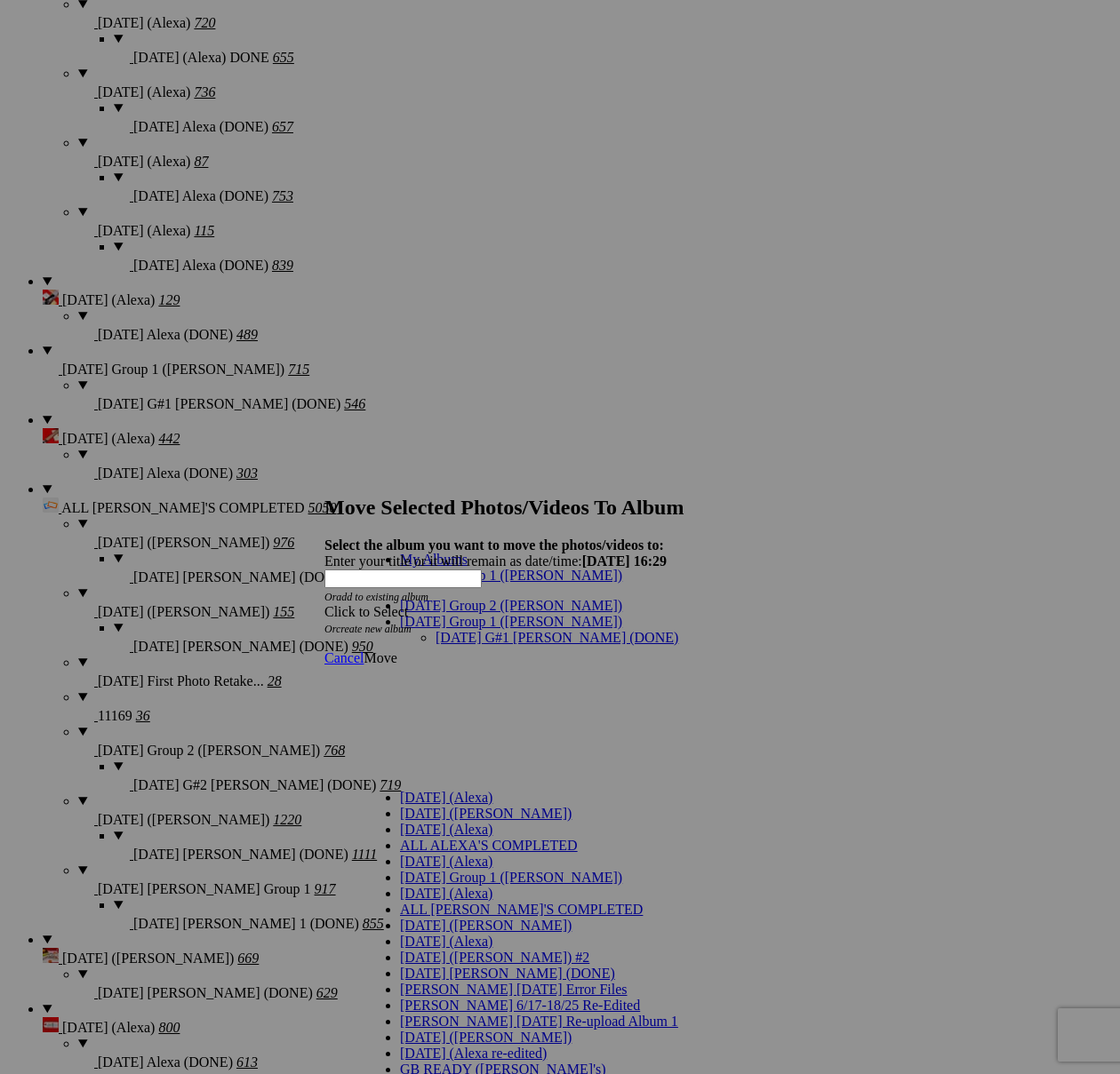
click at [503, 630] on link "[DATE] G#1 [PERSON_NAME] (DONE)" at bounding box center [557, 637] width 242 height 15
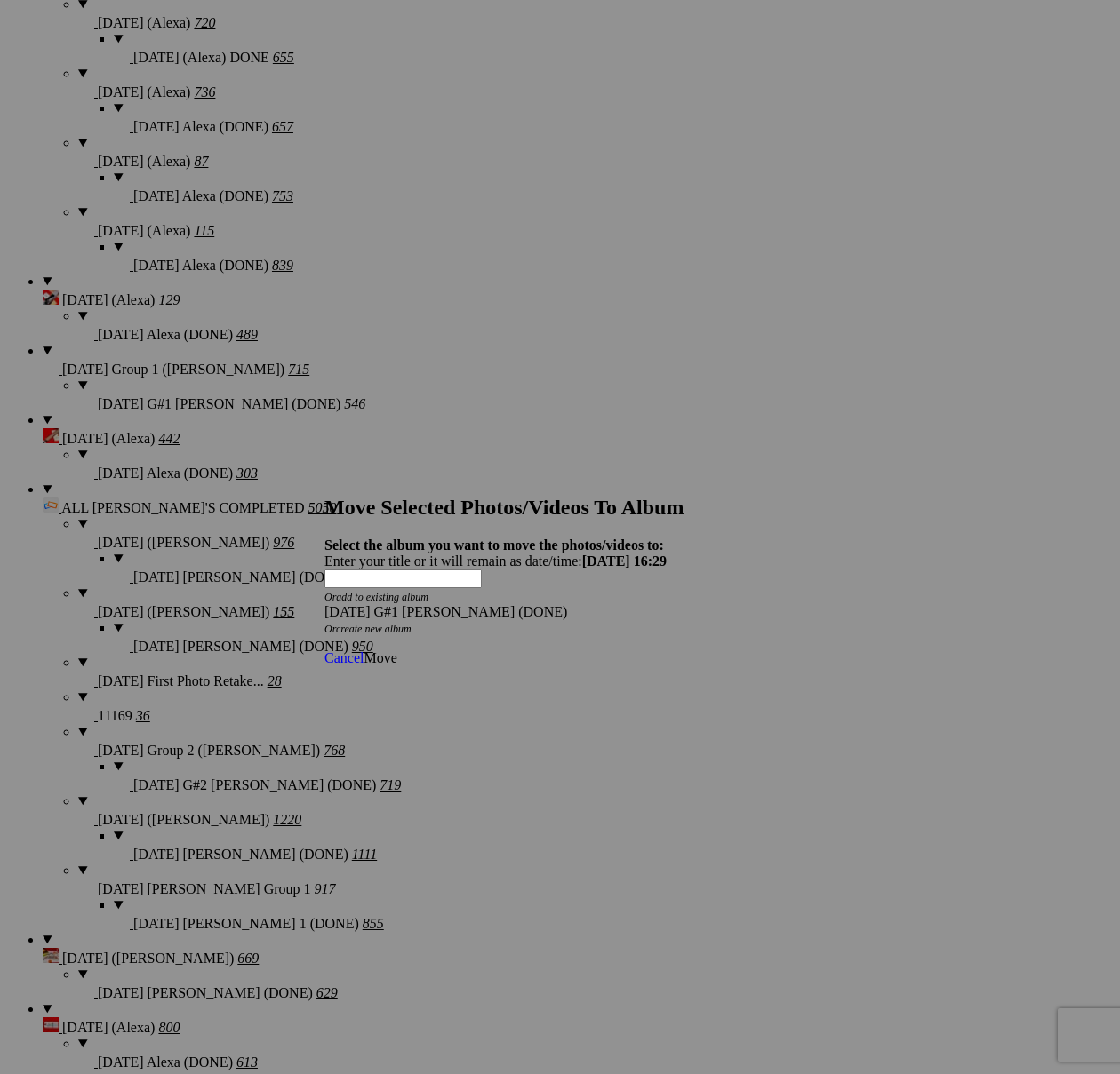
drag, startPoint x: 770, startPoint y: 620, endPoint x: 735, endPoint y: 621, distance: 35.0
click at [396, 650] on span "Move" at bounding box center [380, 658] width 33 height 15
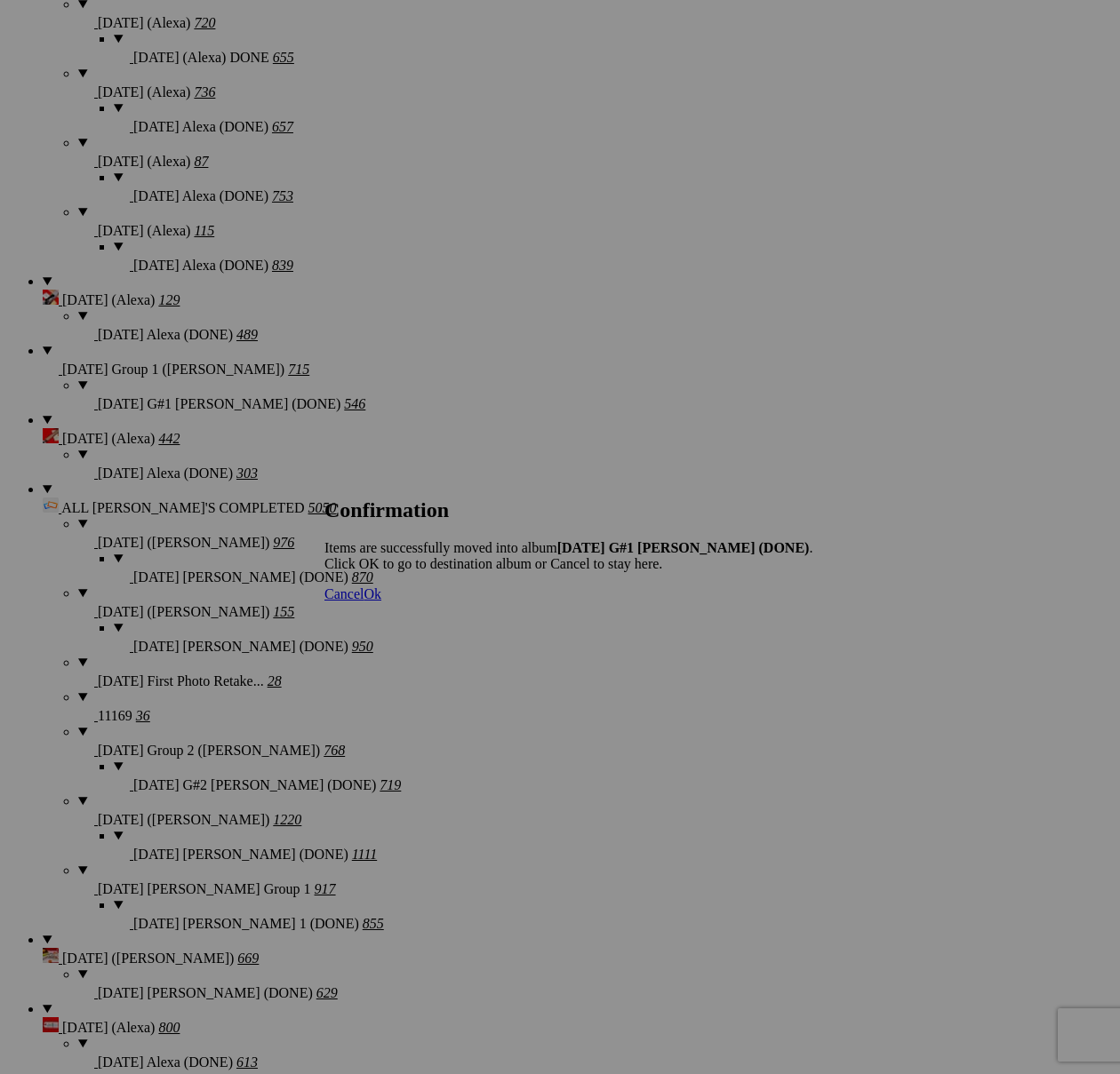
click at [364, 601] on span "Cancel" at bounding box center [344, 594] width 39 height 15
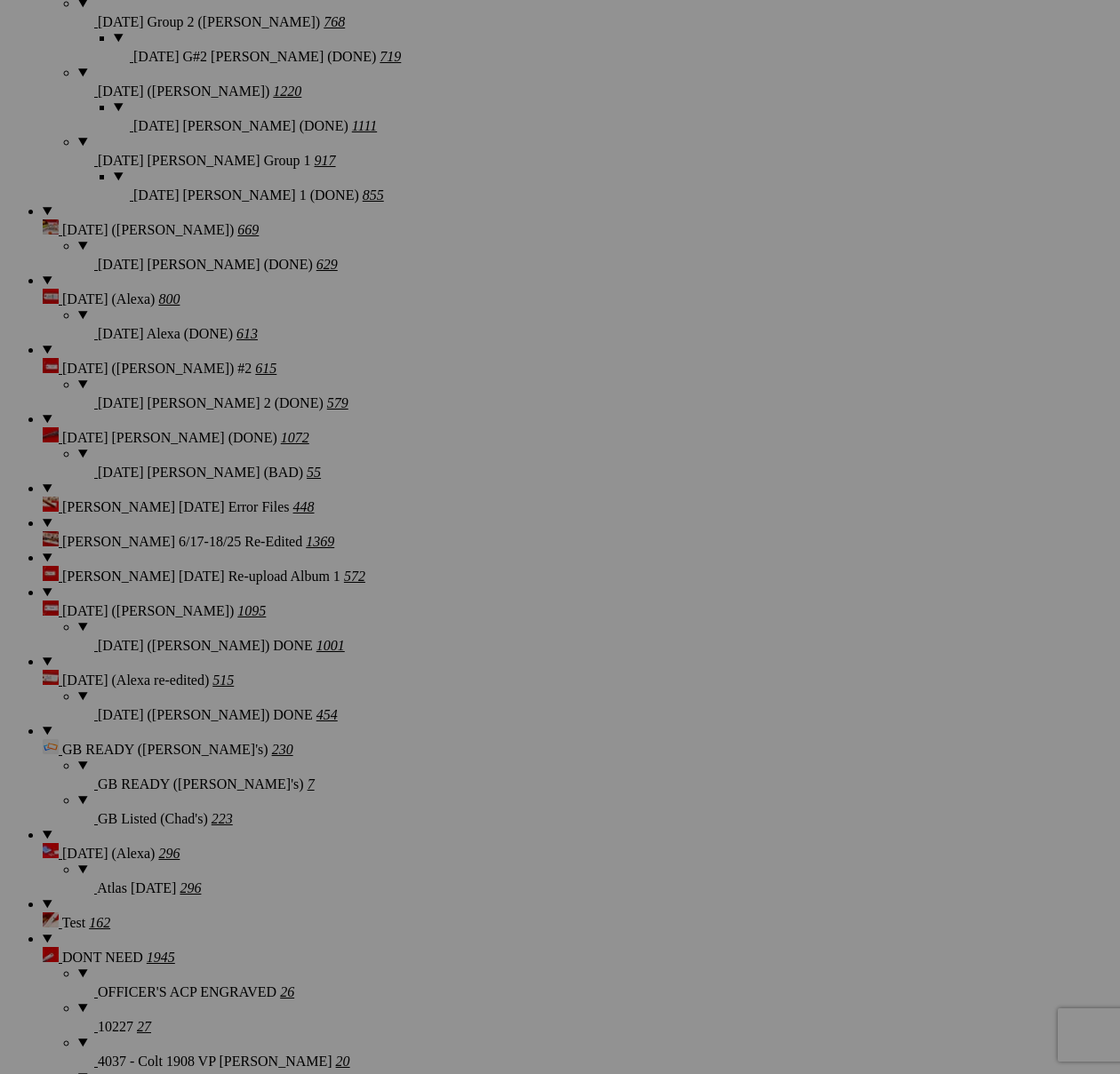
scroll to position [2539, 0]
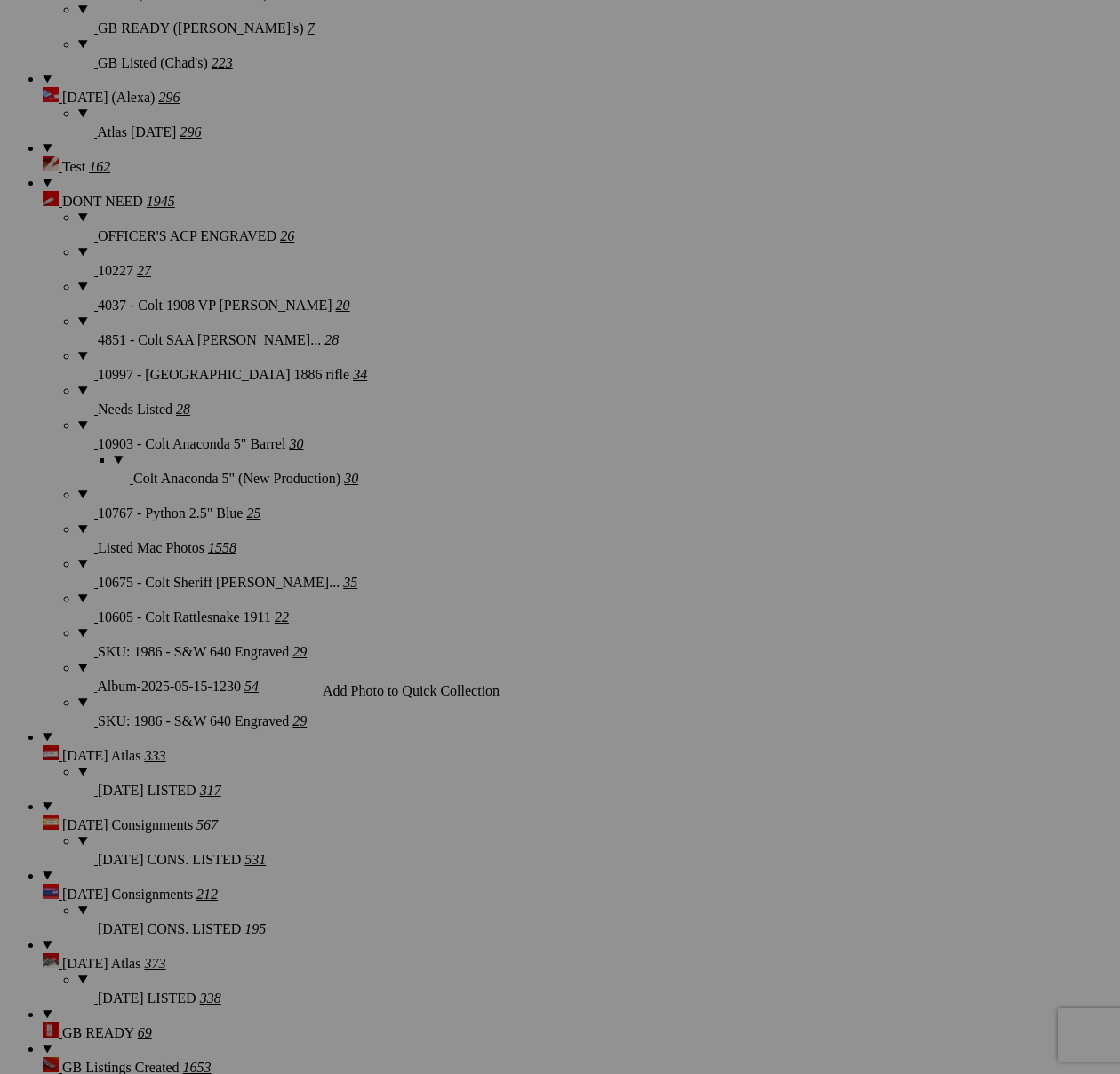
scroll to position [3363, 0]
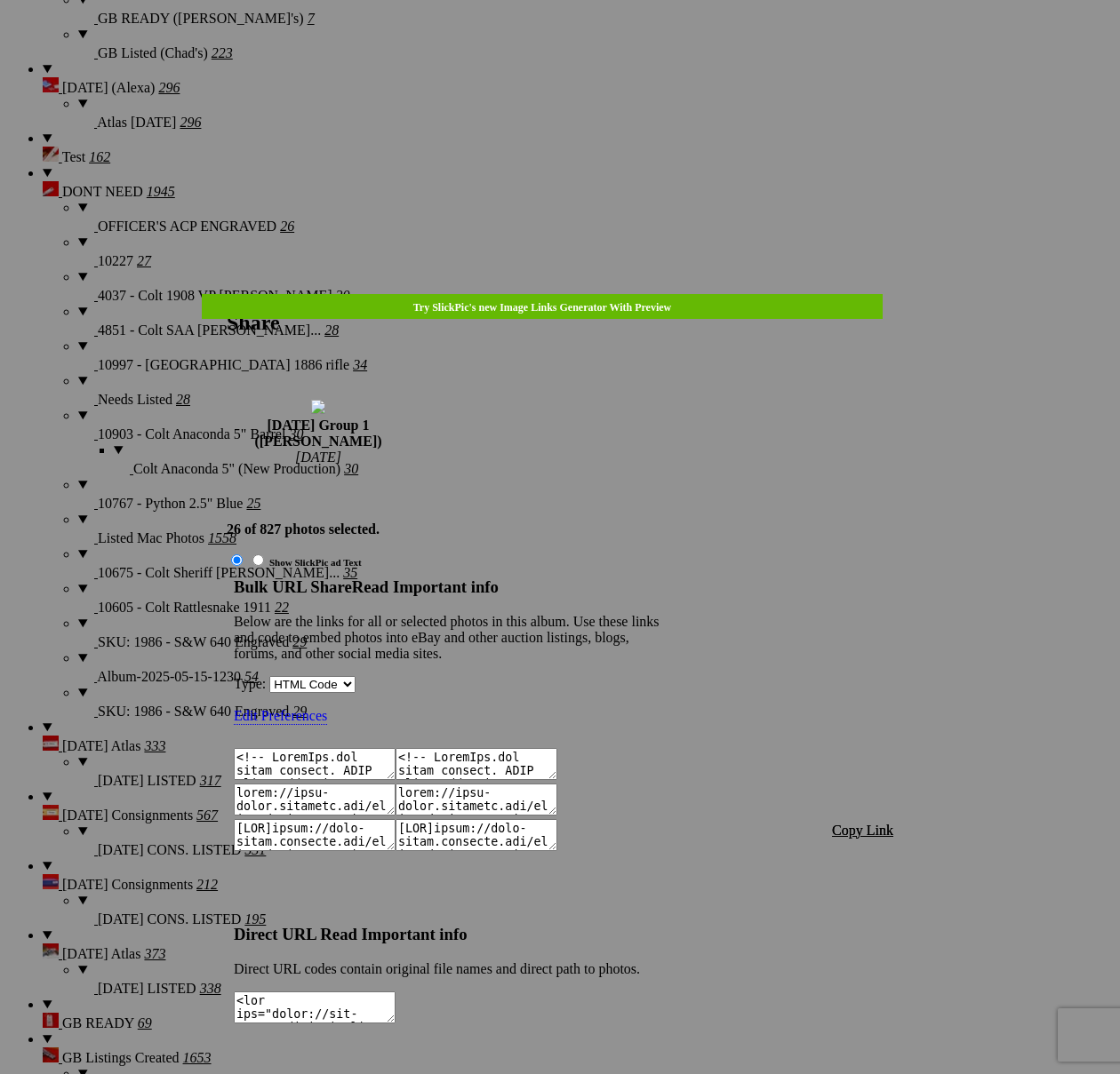
type textarea "<!-- [DOMAIN_NAME] image hosting. HTML Bulk Share code Starts Here --> <div sty…"
click at [868, 822] on span "Copy Link" at bounding box center [863, 830] width 62 height 15
click at [597, 43] on div at bounding box center [560, 537] width 1120 height 1074
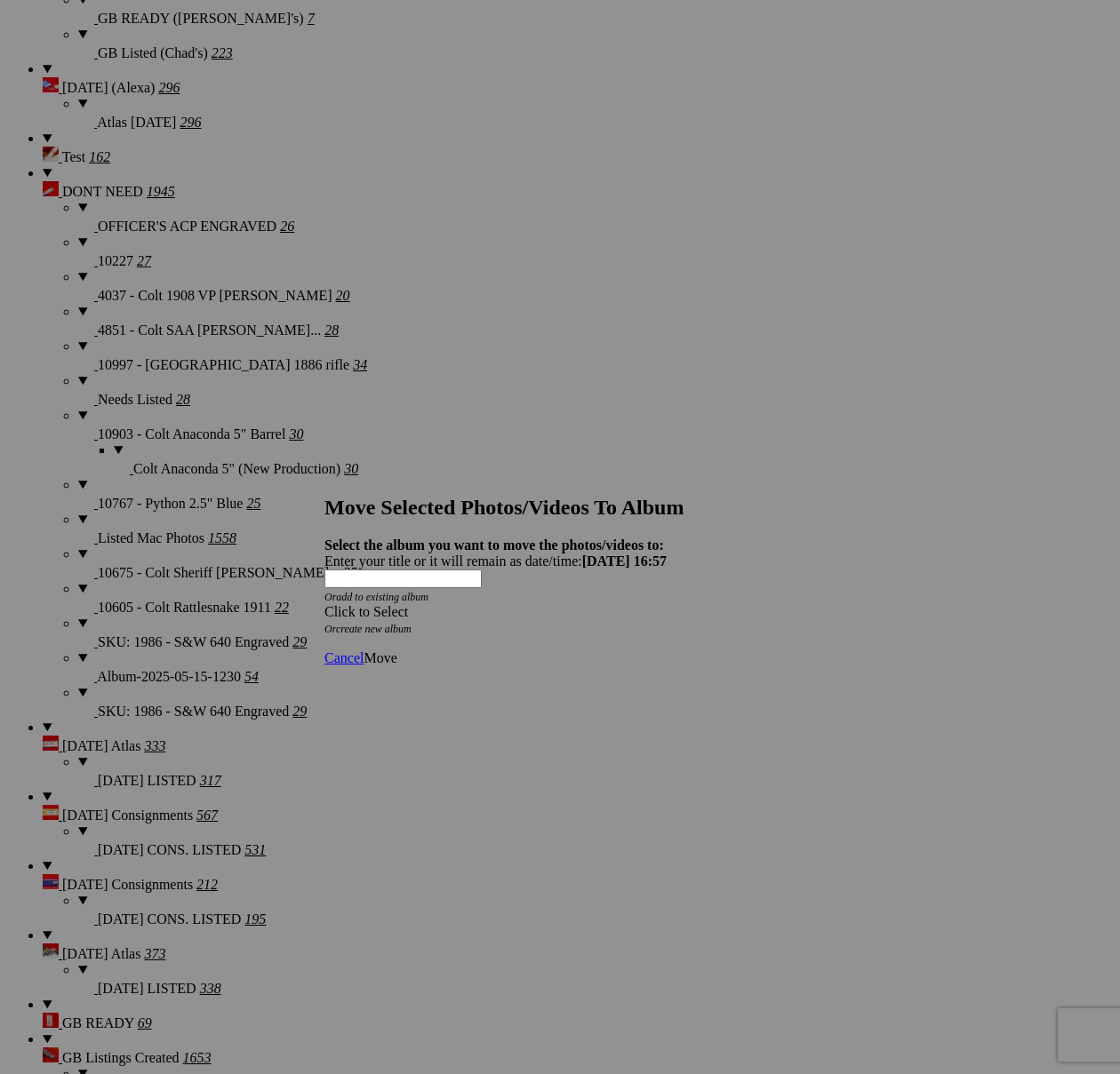
click at [624, 604] on div "Click to Select" at bounding box center [560, 612] width 471 height 16
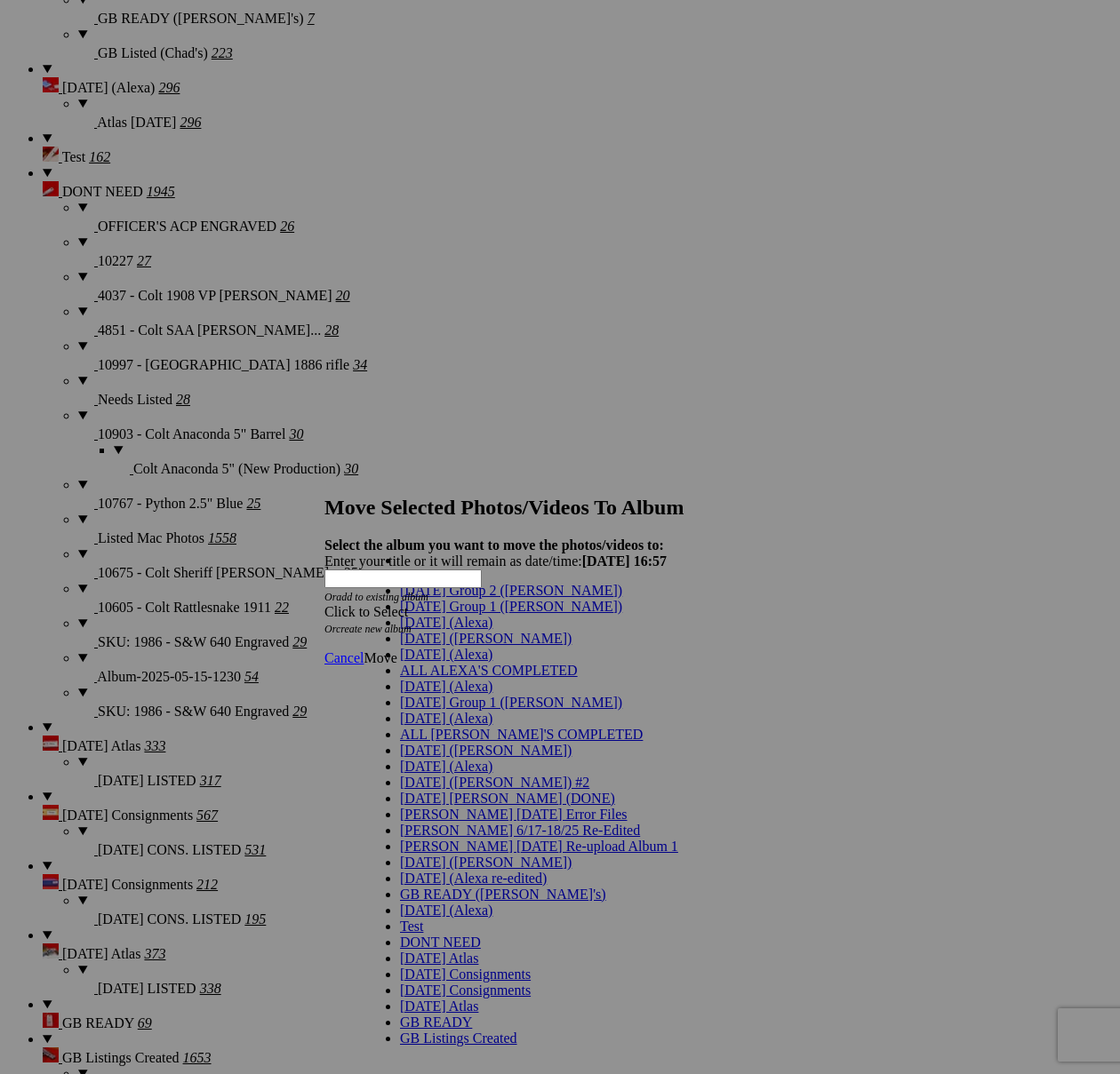
click at [427, 614] on span "[DATE] Group 1 ([PERSON_NAME])" at bounding box center [511, 607] width 222 height 15
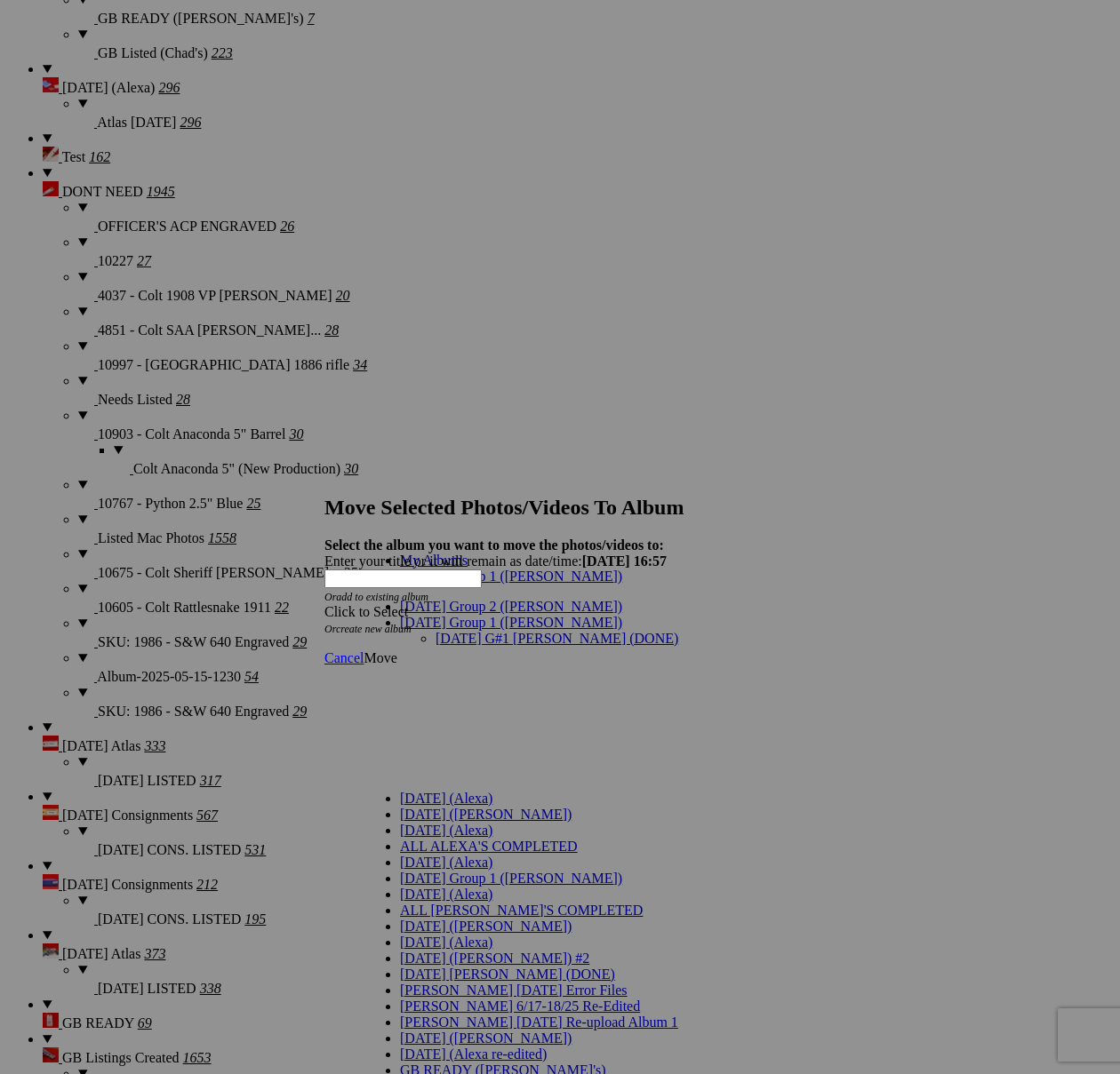
click at [436, 631] on link "[DATE] G#1 [PERSON_NAME] (DONE)" at bounding box center [557, 638] width 242 height 15
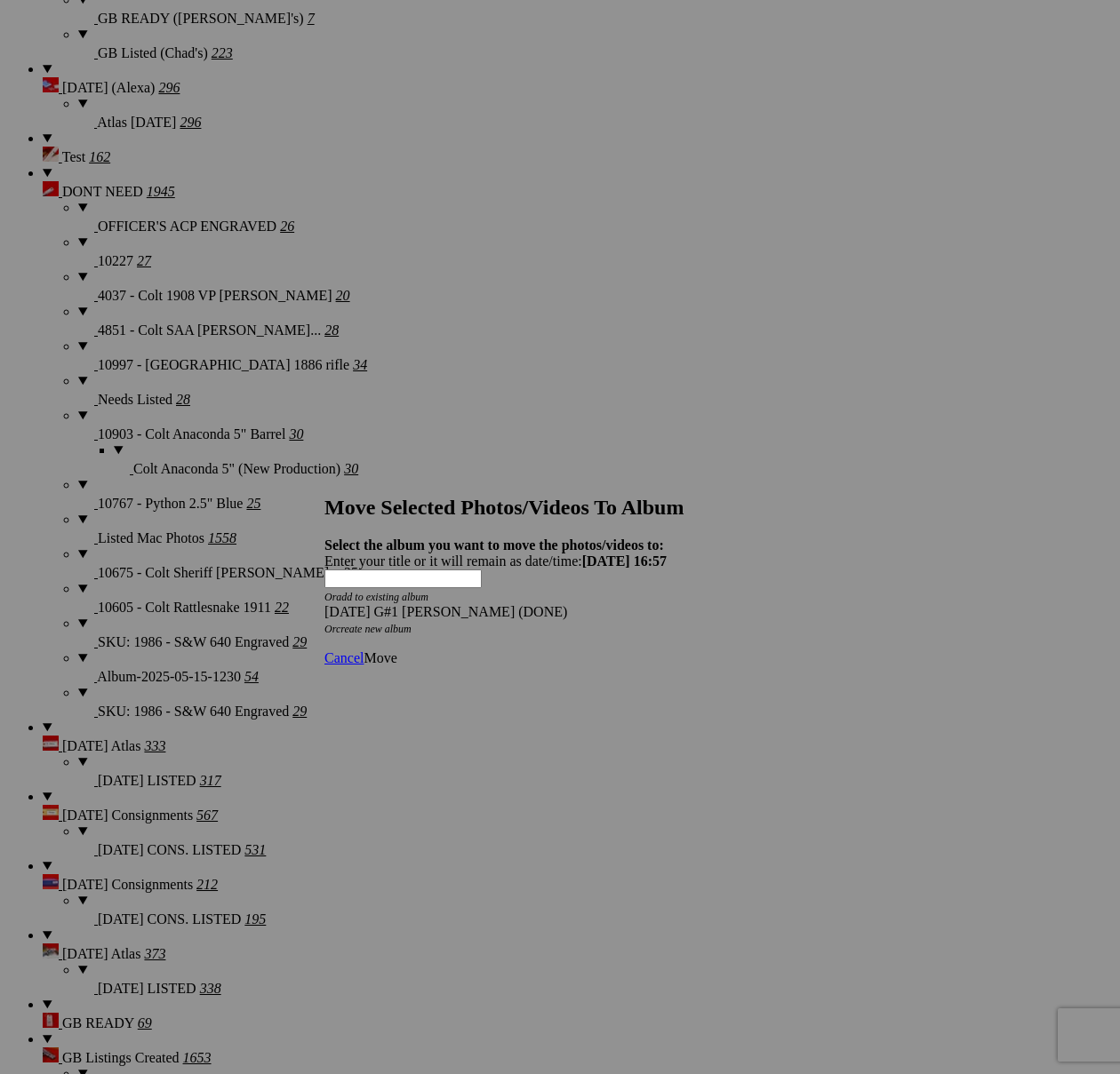
click at [396, 650] on span "Move" at bounding box center [380, 658] width 33 height 15
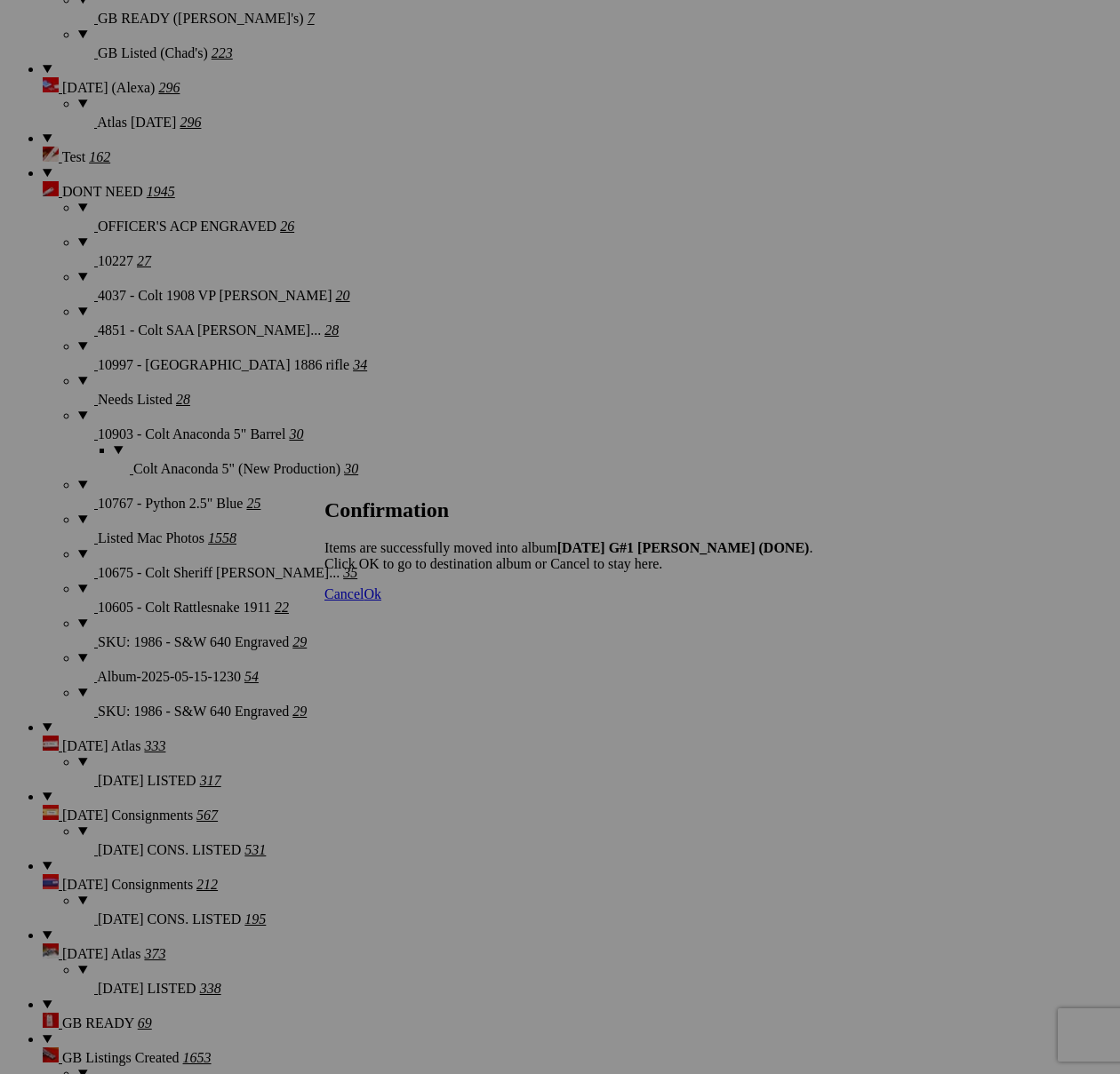
click at [364, 601] on span "Cancel" at bounding box center [344, 594] width 39 height 15
